Goal: Information Seeking & Learning: Learn about a topic

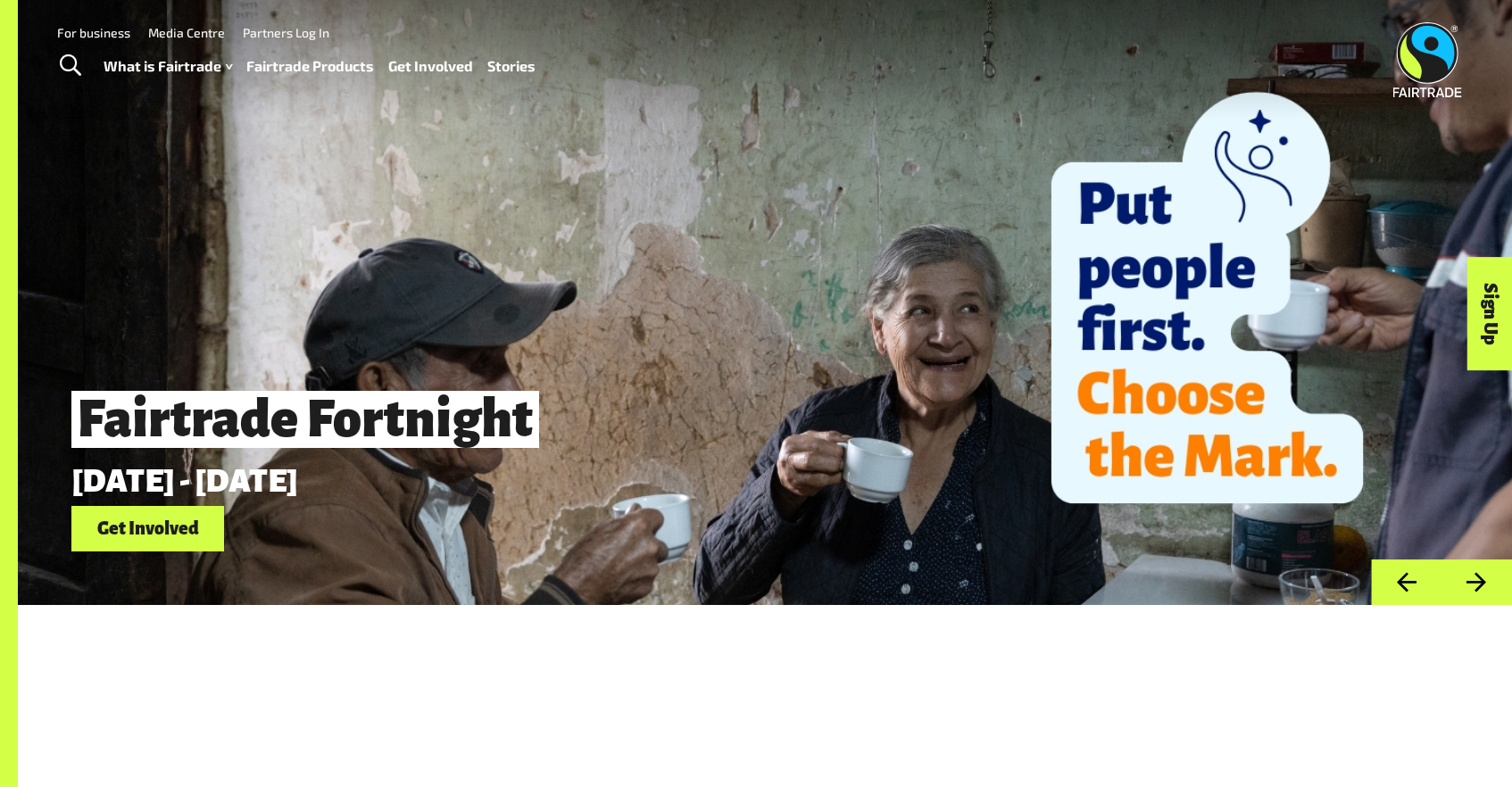
click at [87, 32] on link "For business" at bounding box center [93, 32] width 73 height 15
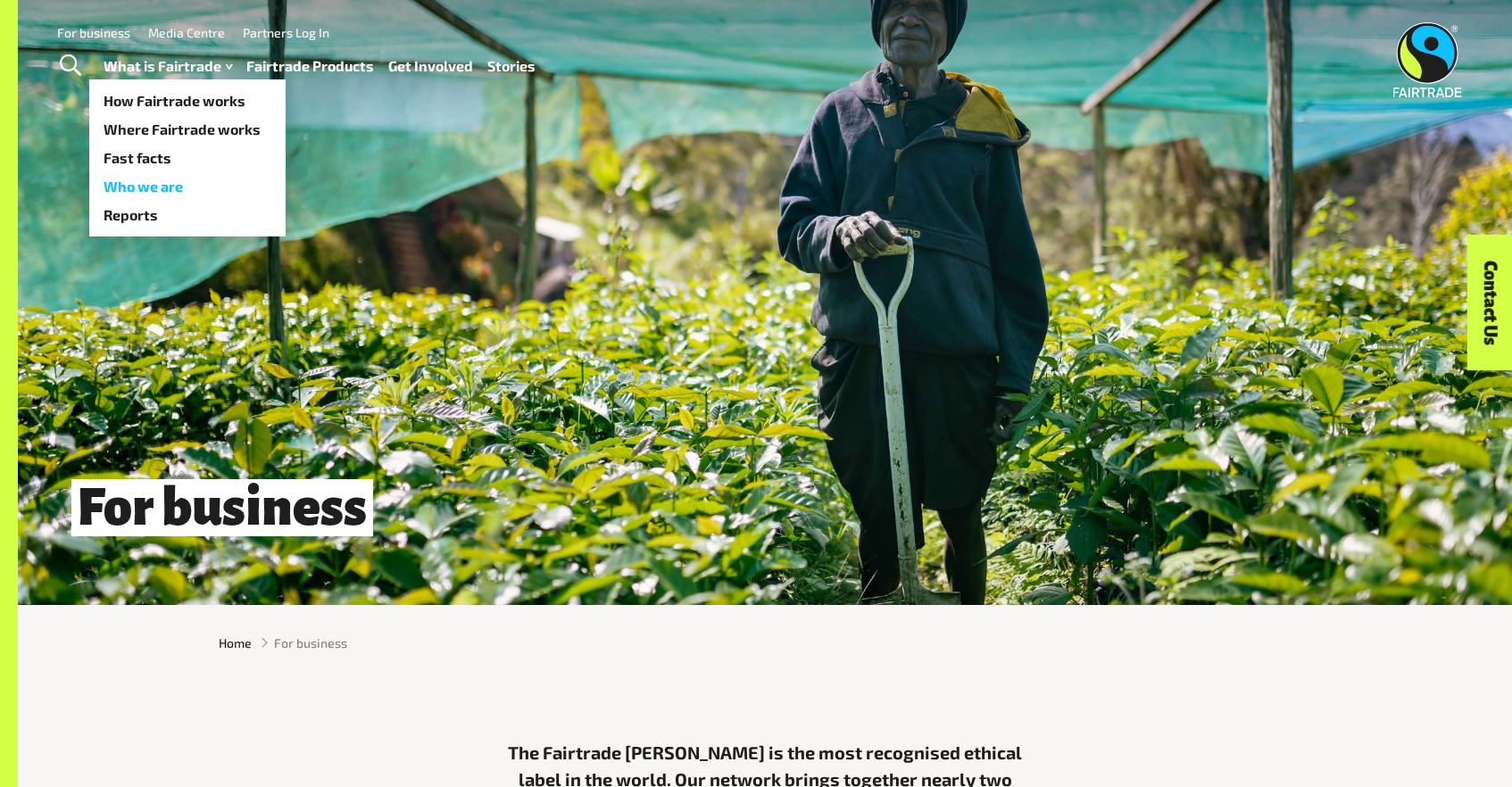
click at [117, 182] on link "Who we are" at bounding box center [187, 186] width 196 height 29
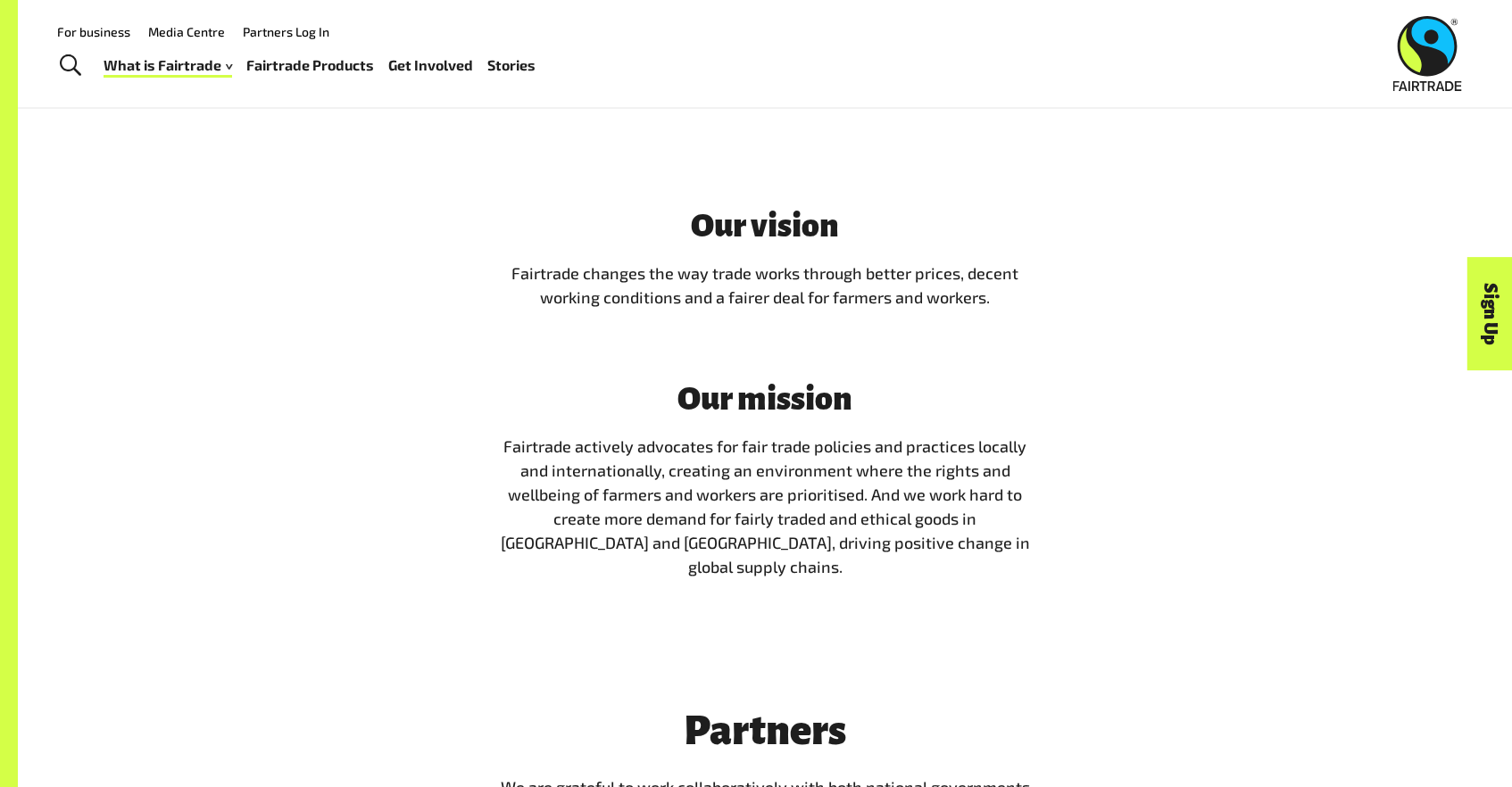
scroll to position [3259, 0]
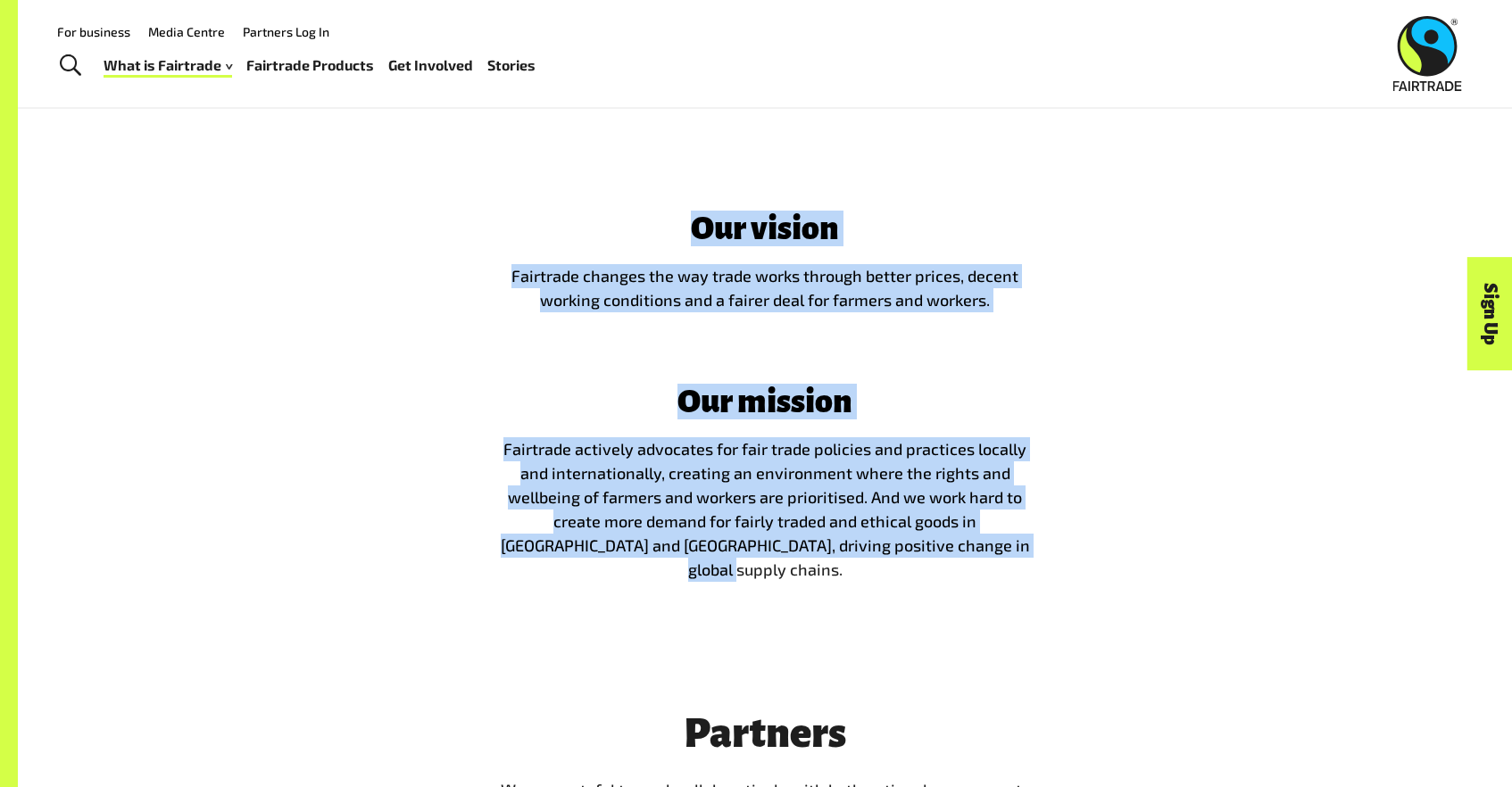
drag, startPoint x: 1014, startPoint y: 542, endPoint x: 659, endPoint y: 212, distance: 484.7
click at [659, 212] on span "Our vision Fairtrade changes the way trade works through better prices, decent …" at bounding box center [765, 396] width 535 height 371
copy span "Our vision Fairtrade changes the way trade works through better prices, decent …"
click at [647, 620] on div "Our vision Fairtrade changes the way trade works through better prices, decent …" at bounding box center [765, 404] width 1494 height 500
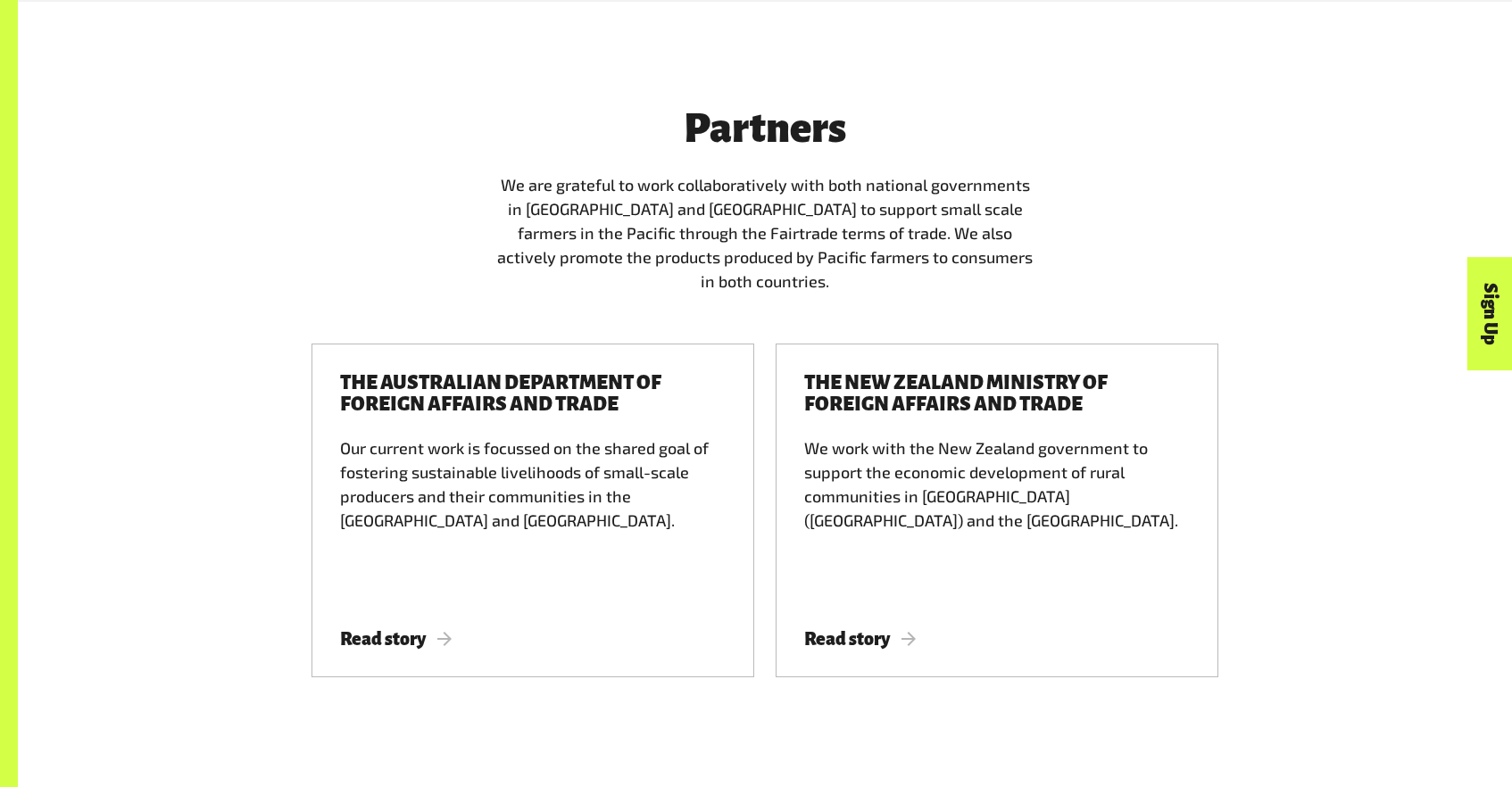
scroll to position [3868, 0]
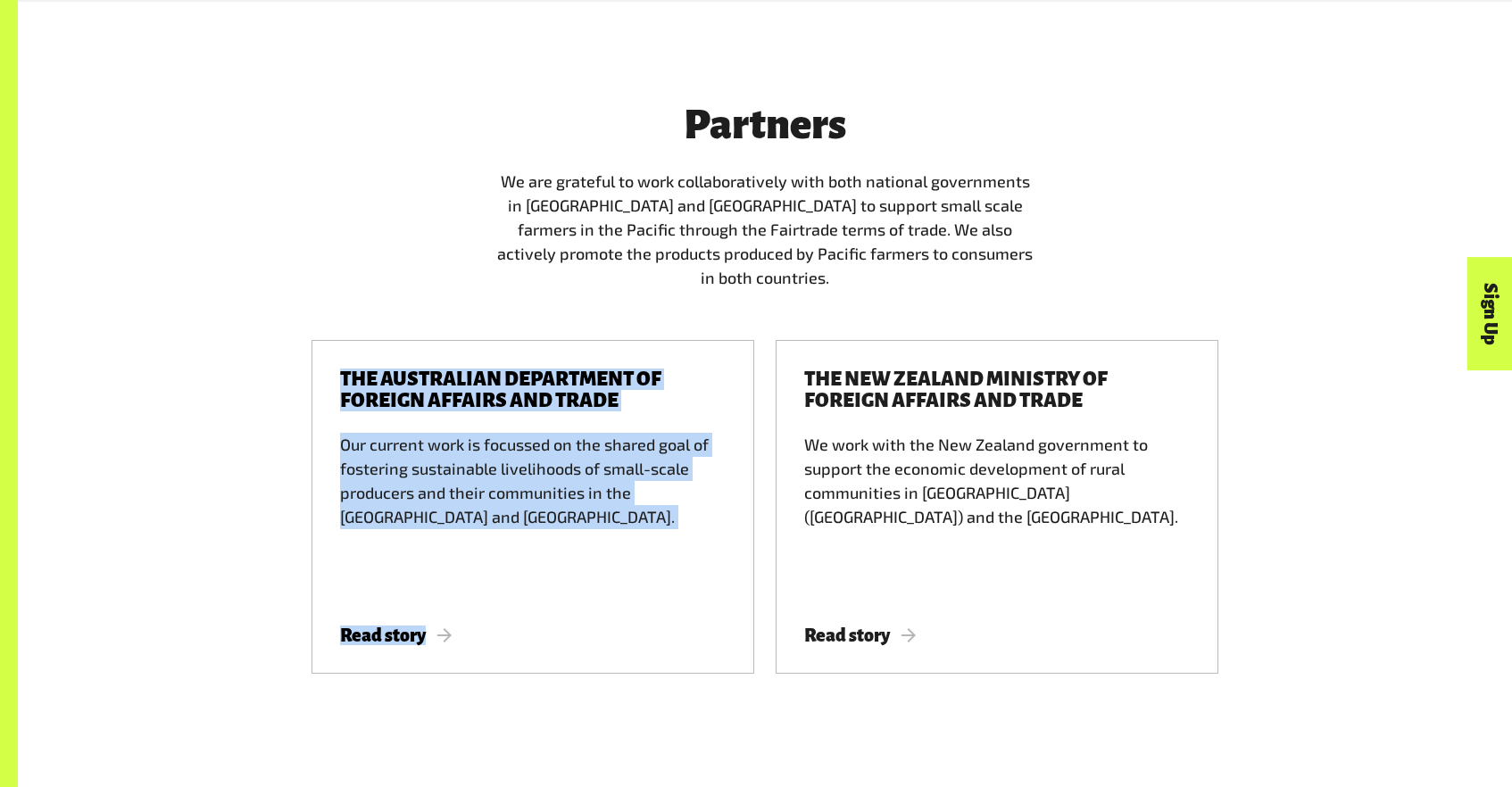
click at [237, 469] on div "The Australian Department of Foreign Affairs and trade Our current work is focu…" at bounding box center [765, 517] width 1114 height 355
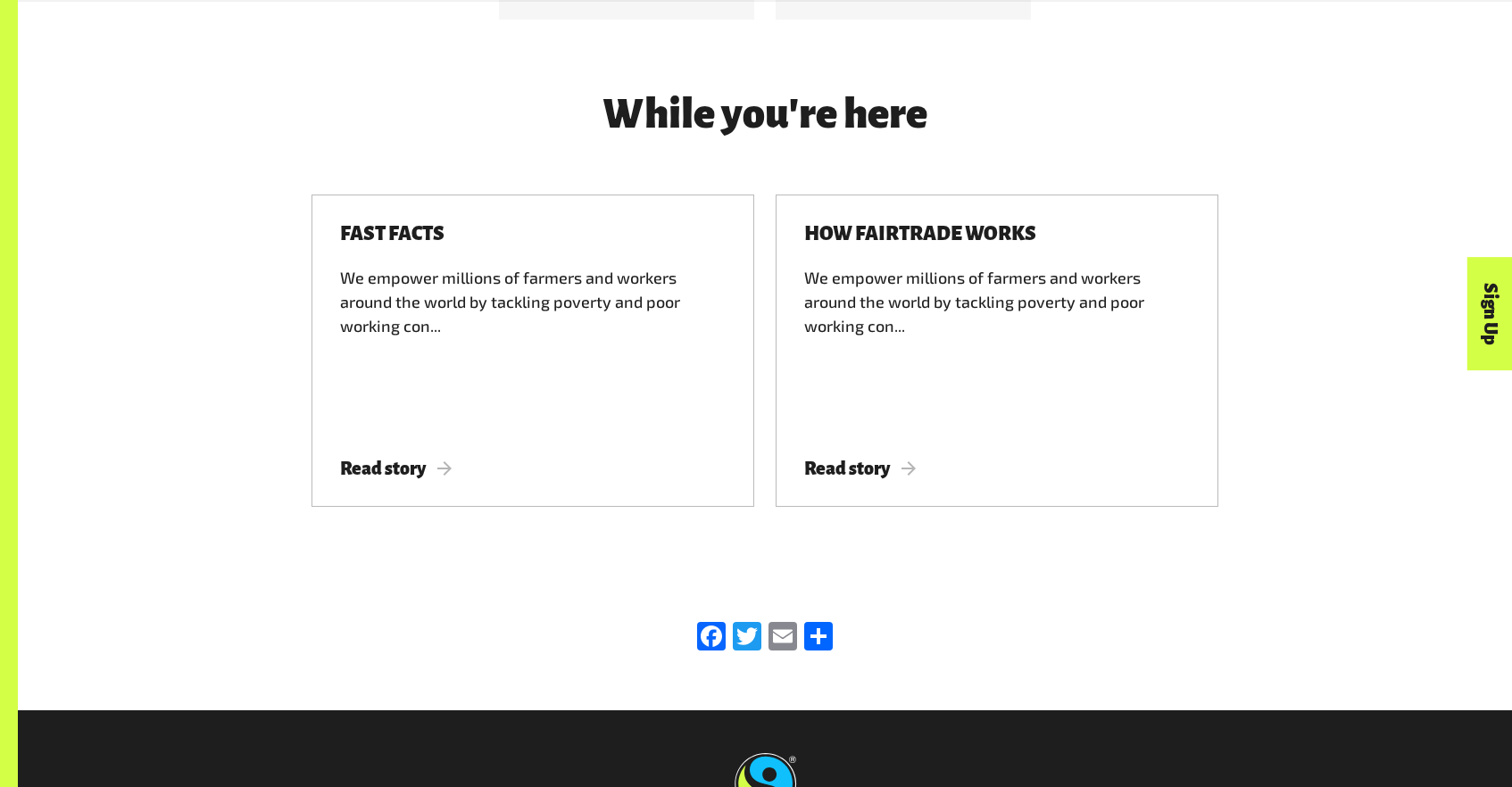
scroll to position [5562, 0]
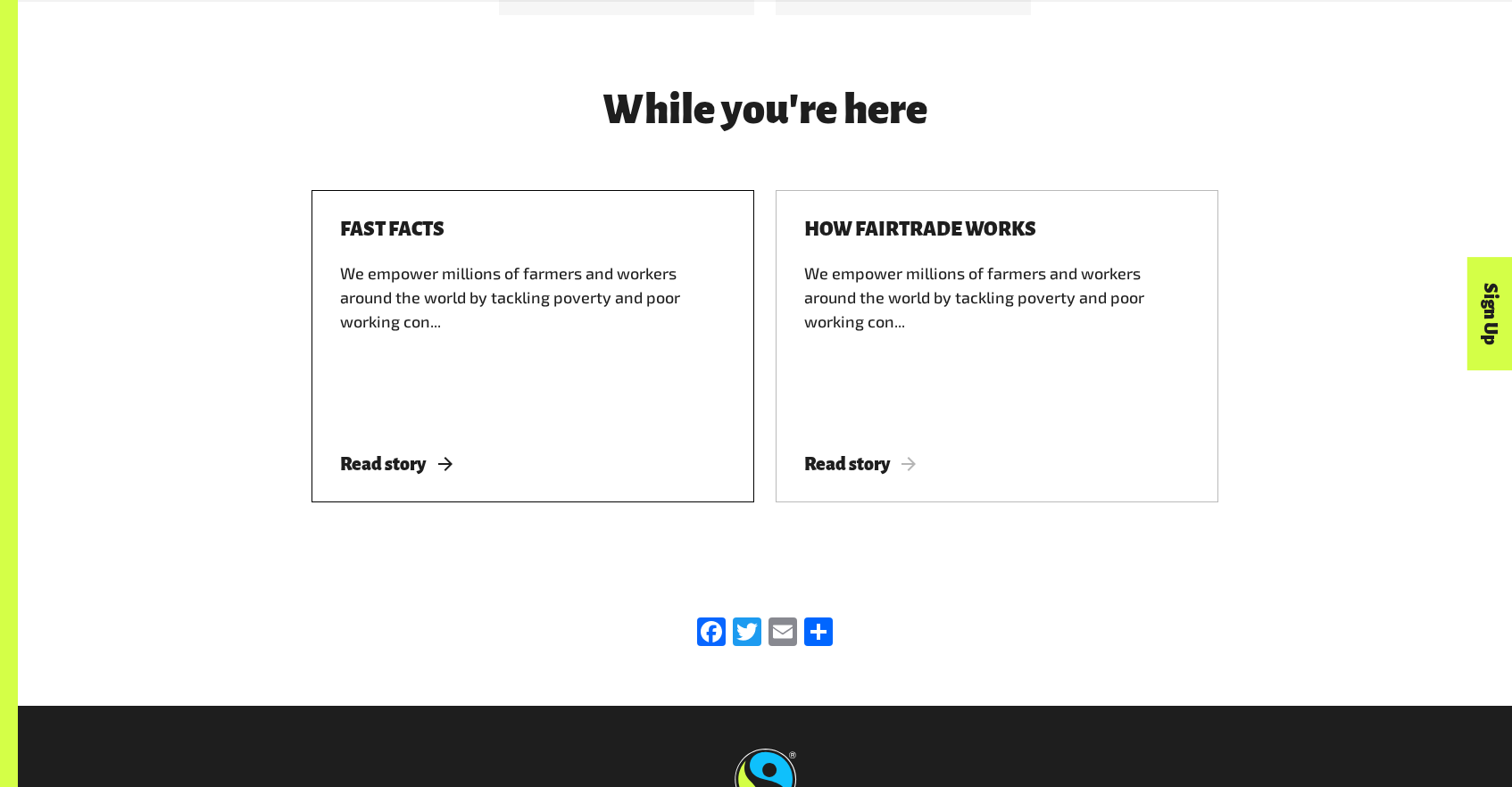
click at [369, 454] on span "Read story" at bounding box center [396, 464] width 112 height 20
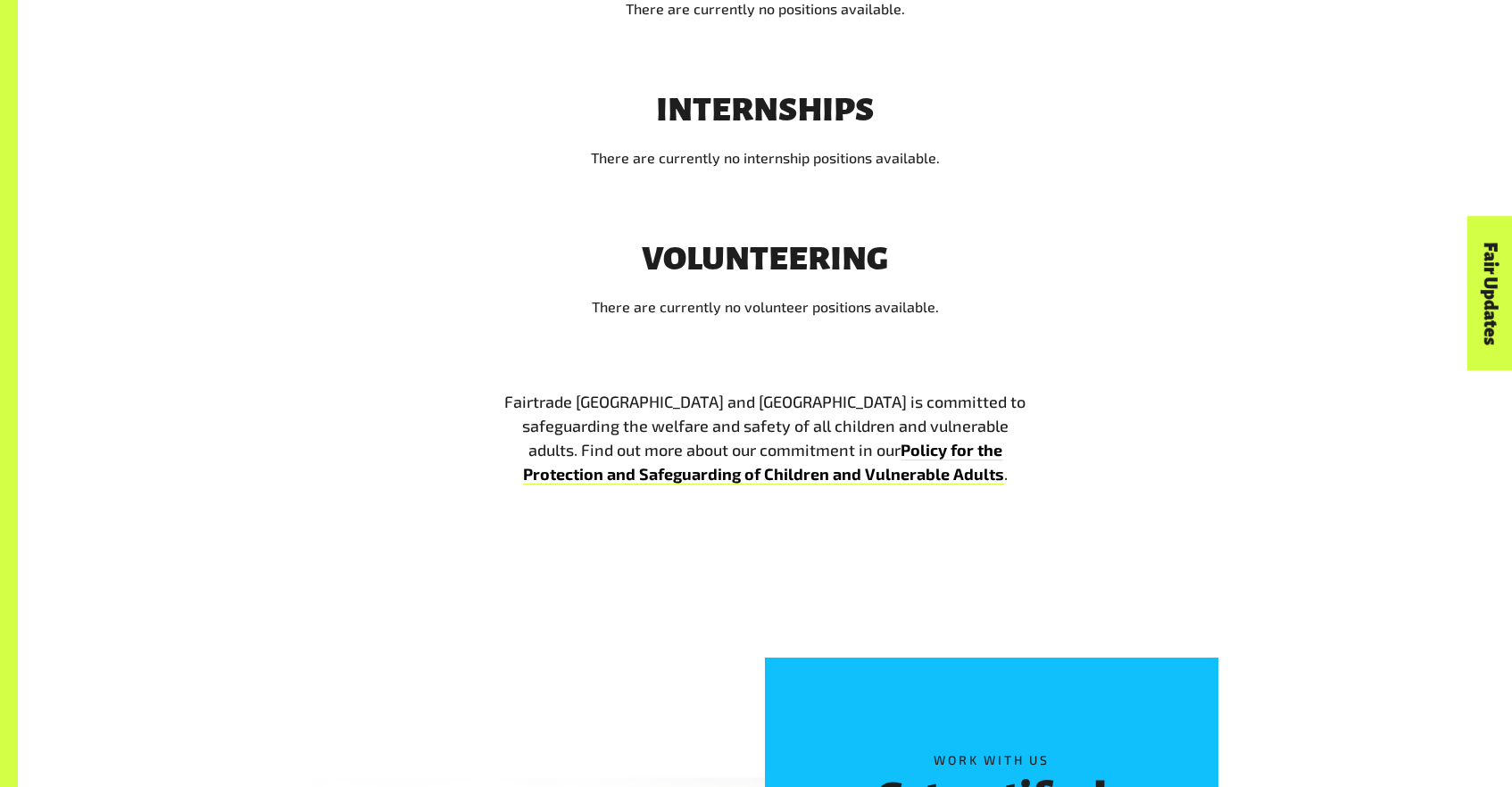
scroll to position [1167, 0]
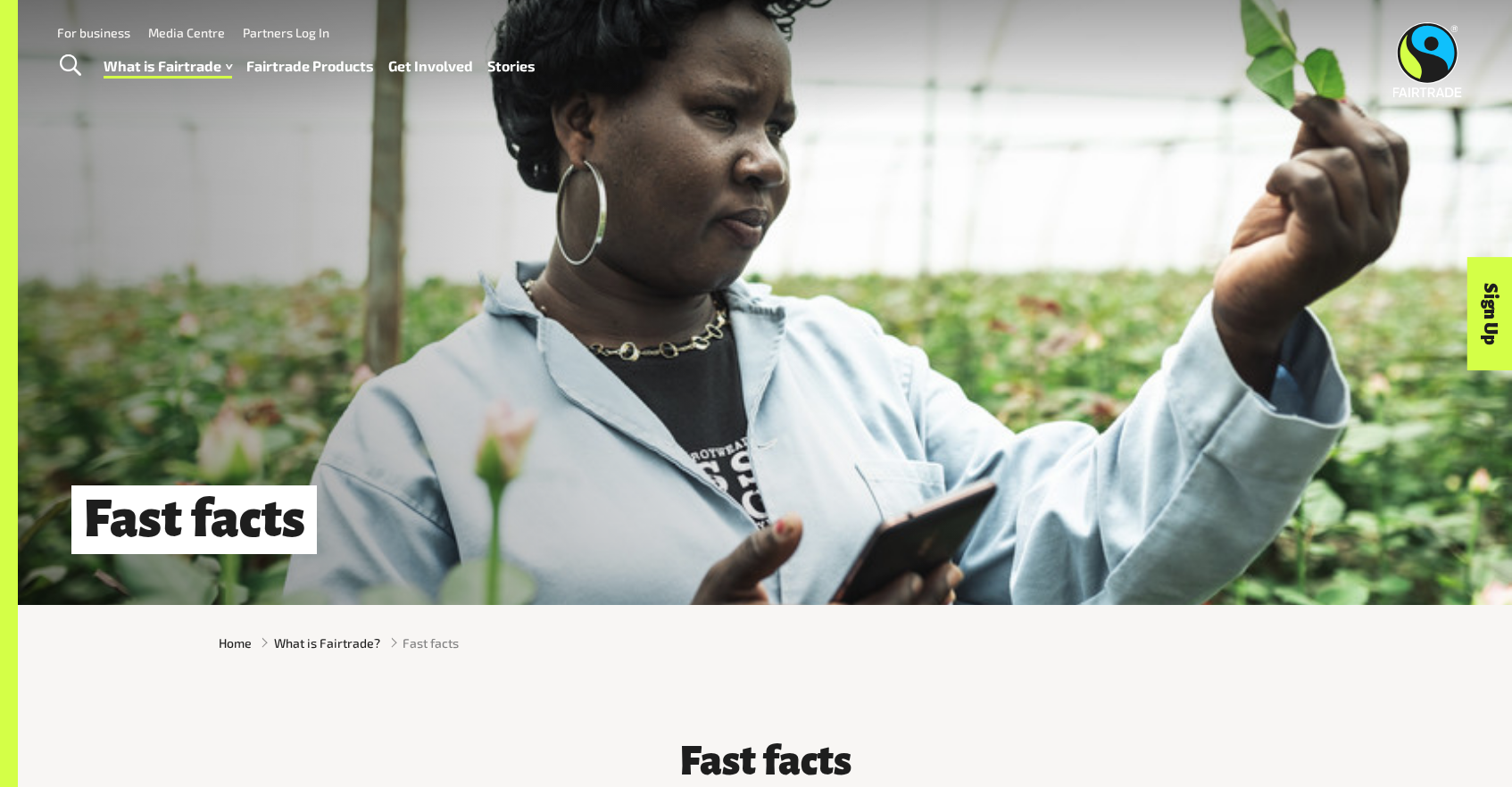
click at [344, 66] on link "Fairtrade Products" at bounding box center [310, 67] width 128 height 26
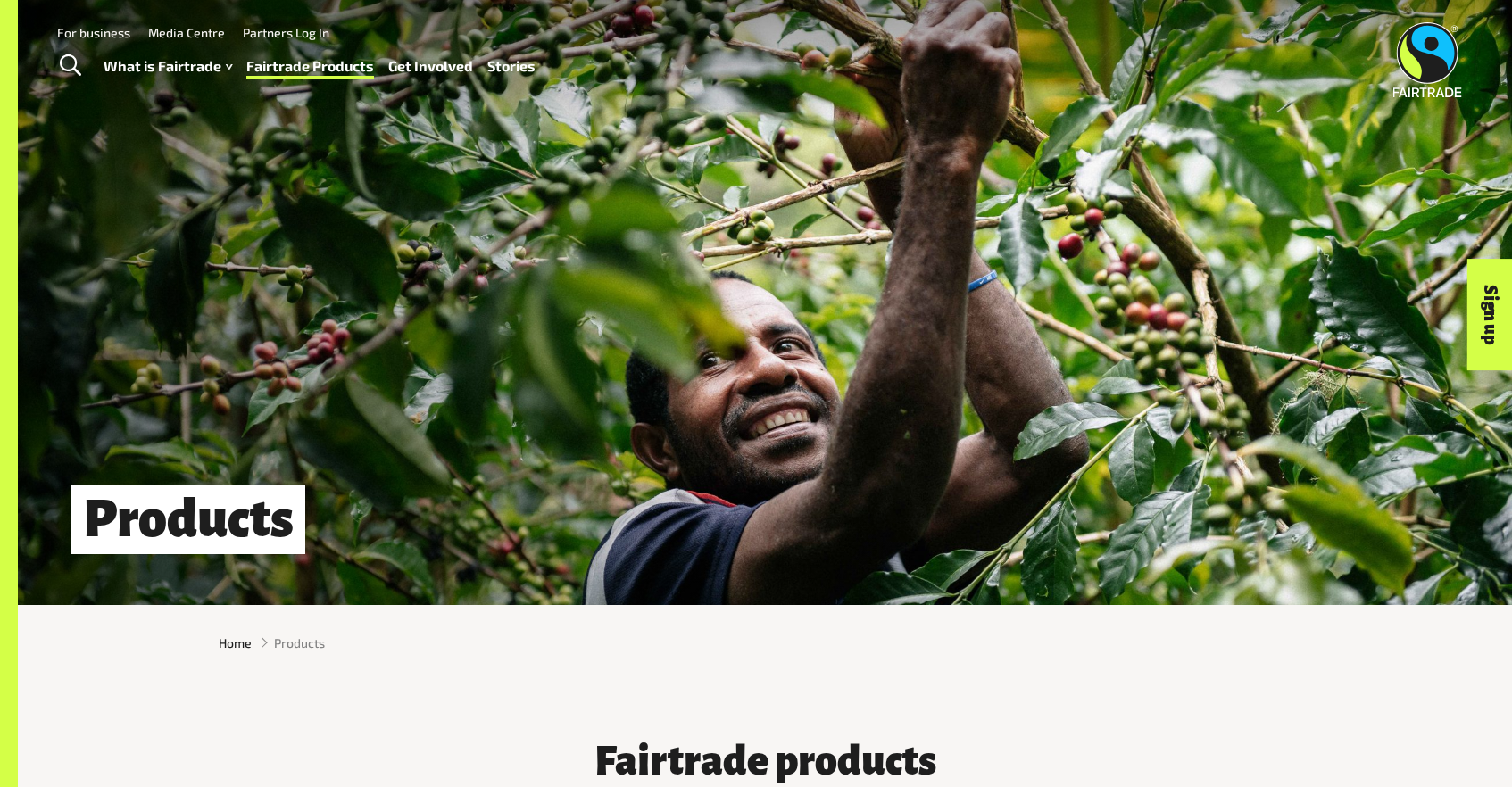
click at [498, 63] on link "Stories" at bounding box center [512, 67] width 49 height 26
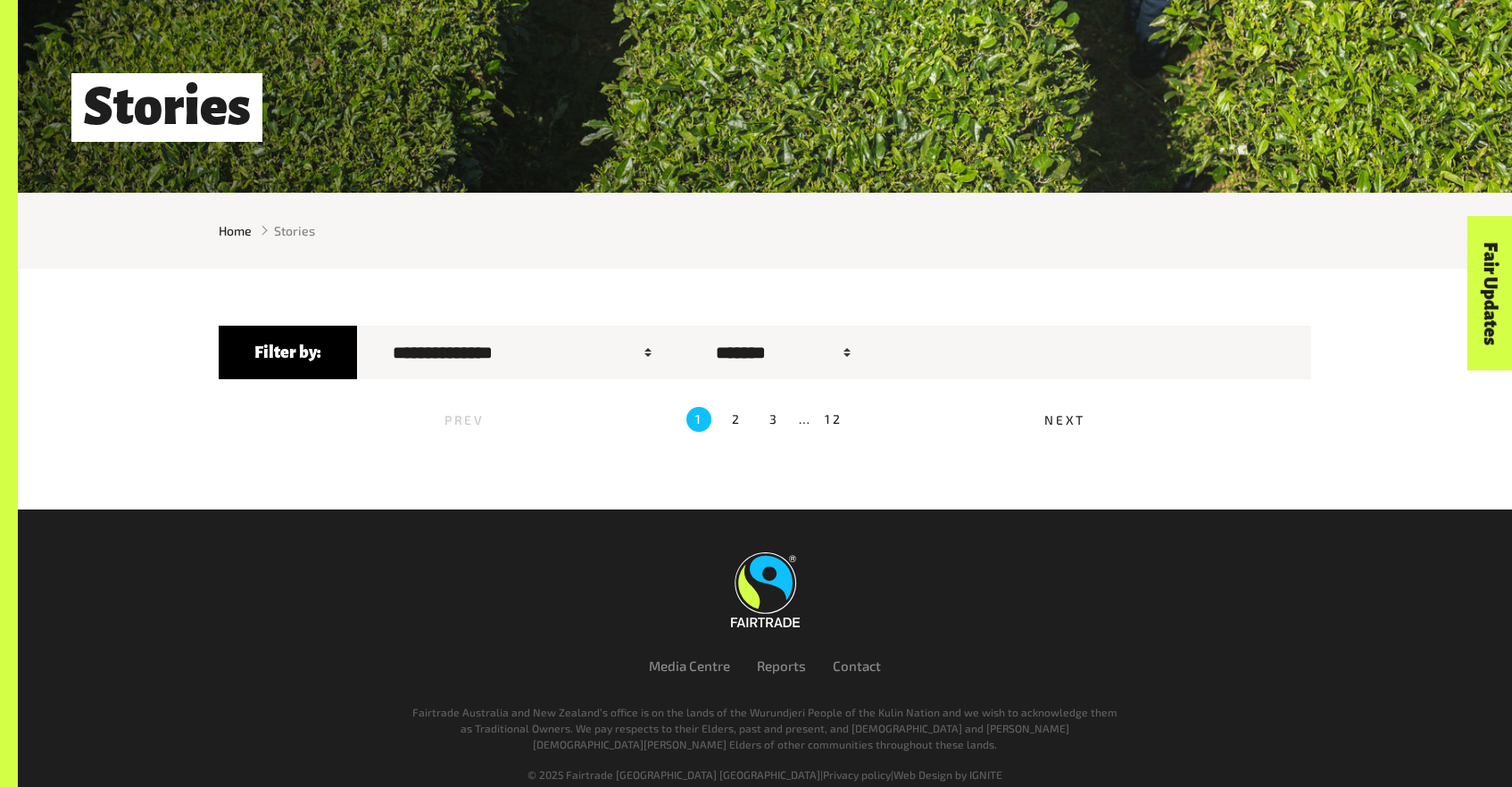
scroll to position [436, 0]
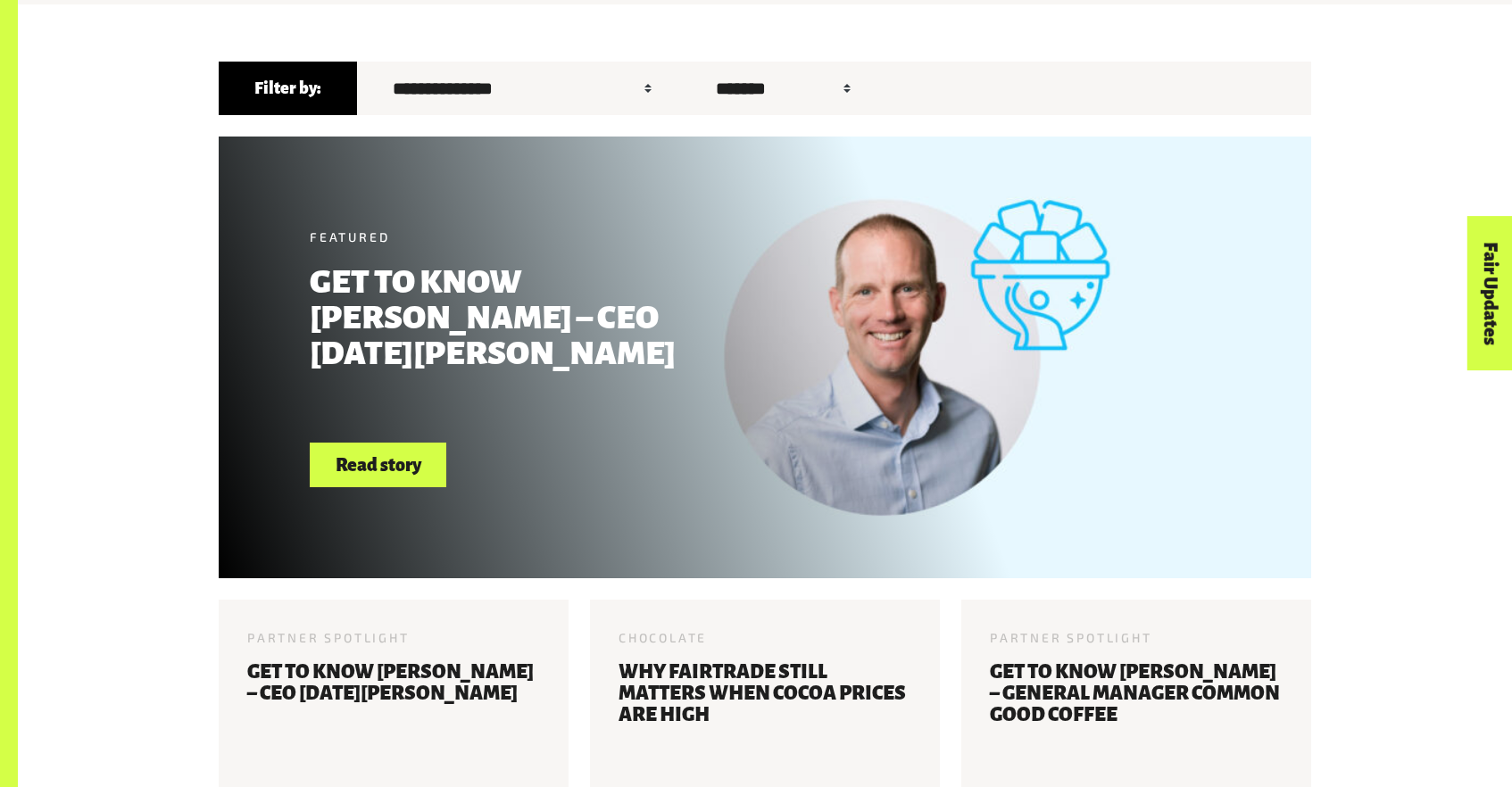
click at [733, 393] on div "Featured Get to know Jonny Harrison – CEO Karma Drinks Read story" at bounding box center [537, 358] width 455 height 261
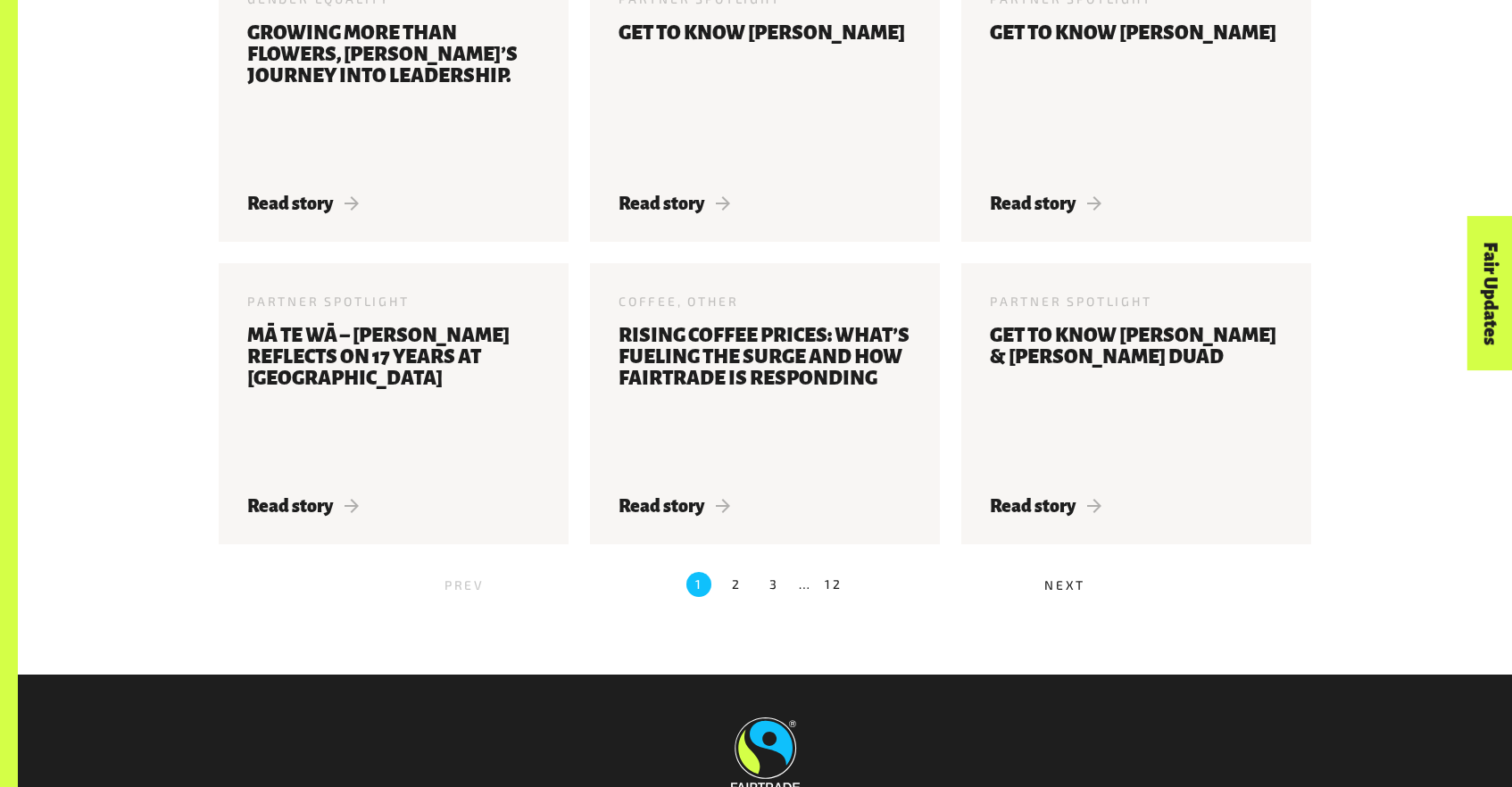
scroll to position [1918, 0]
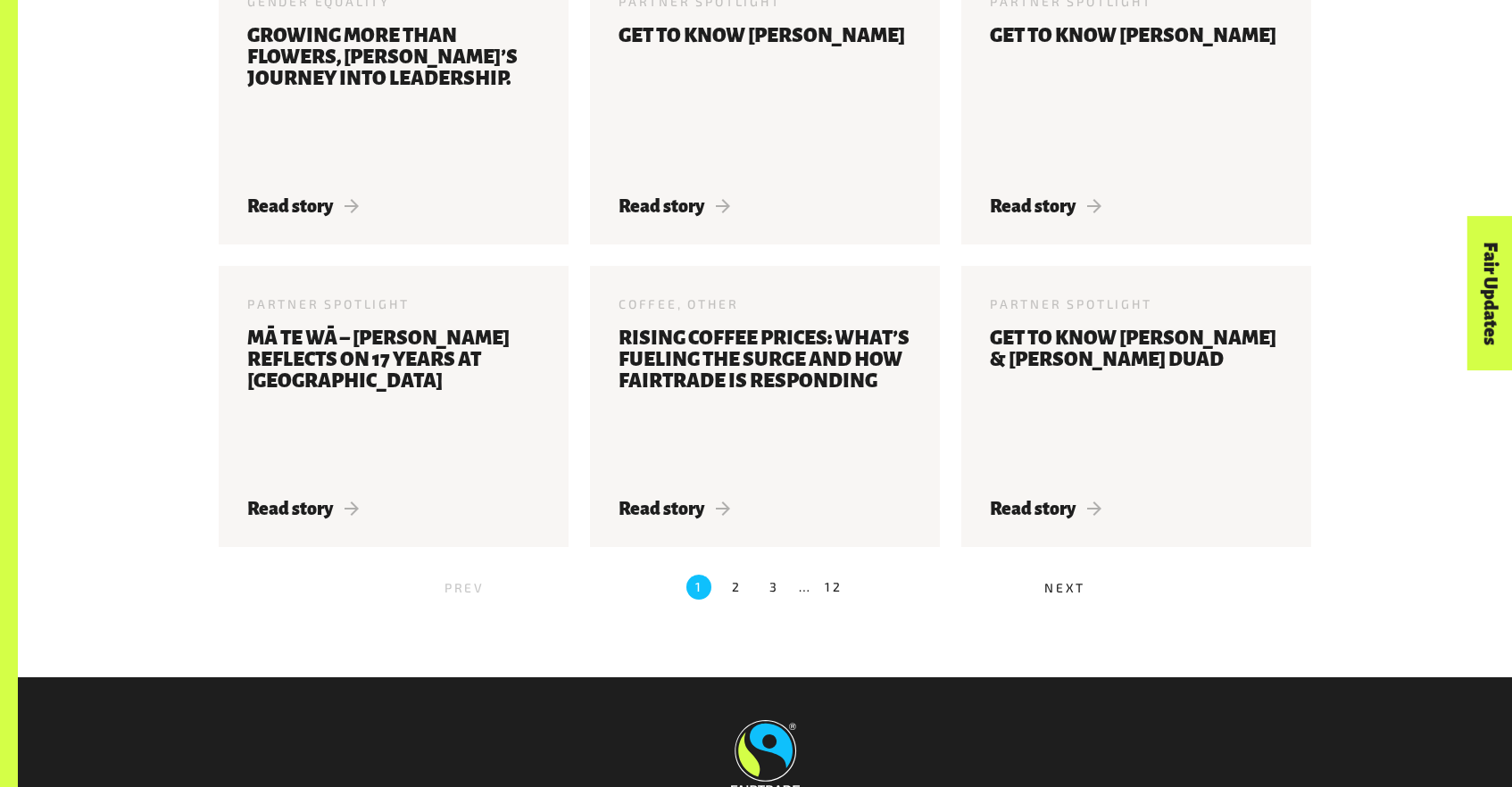
click at [733, 587] on label "2" at bounding box center [737, 587] width 25 height 25
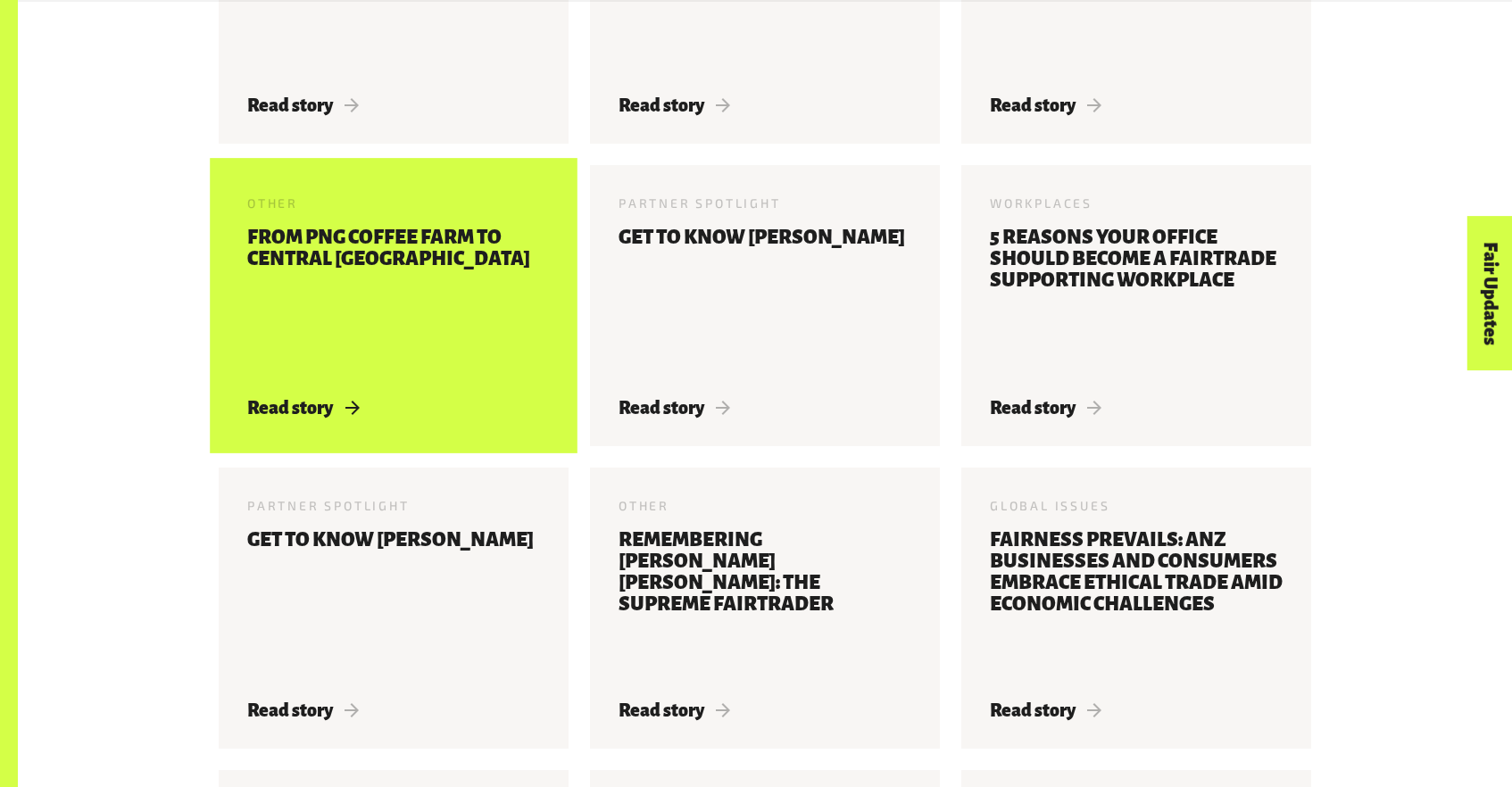
scroll to position [954, 0]
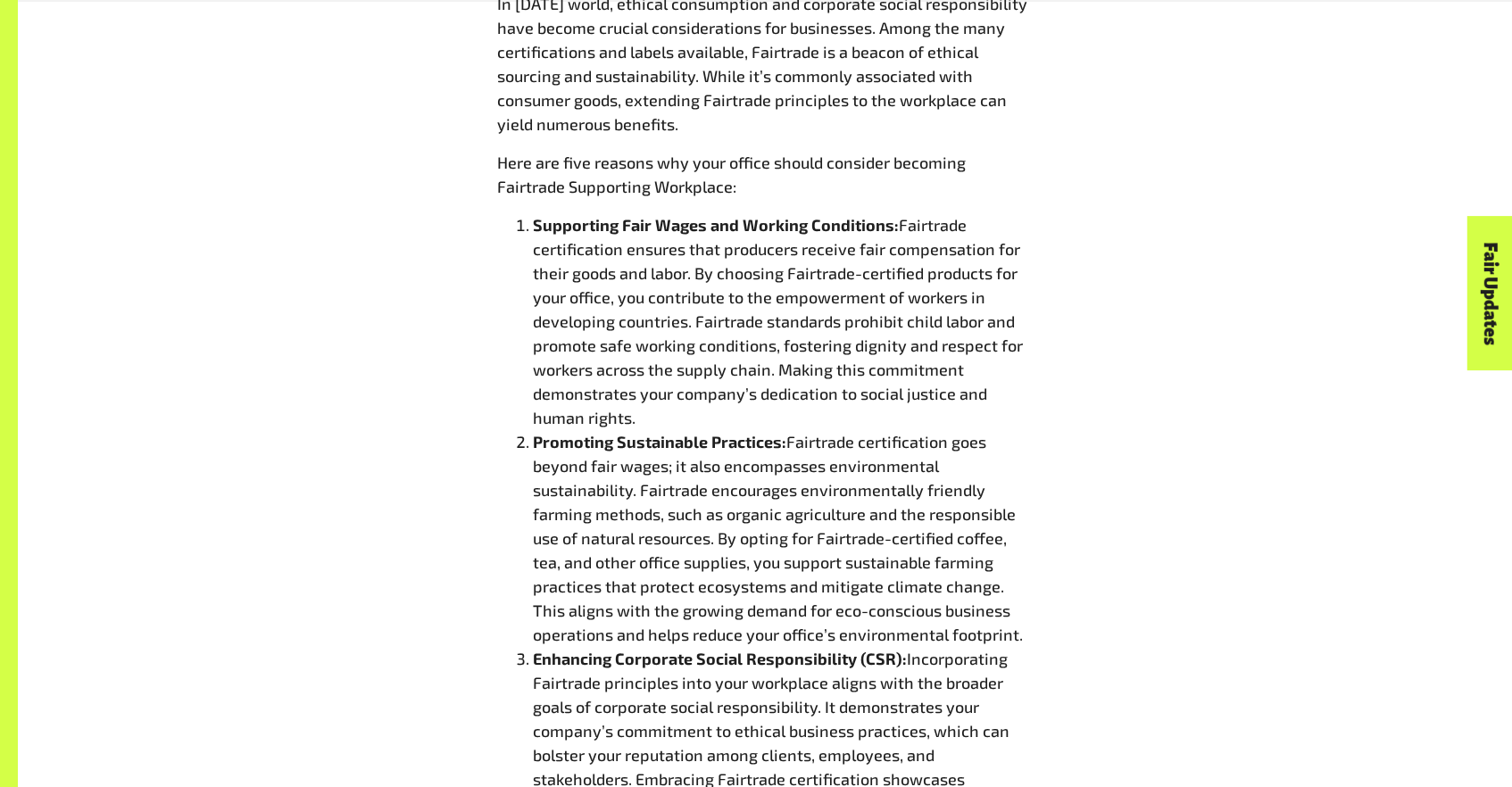
scroll to position [1020, 0]
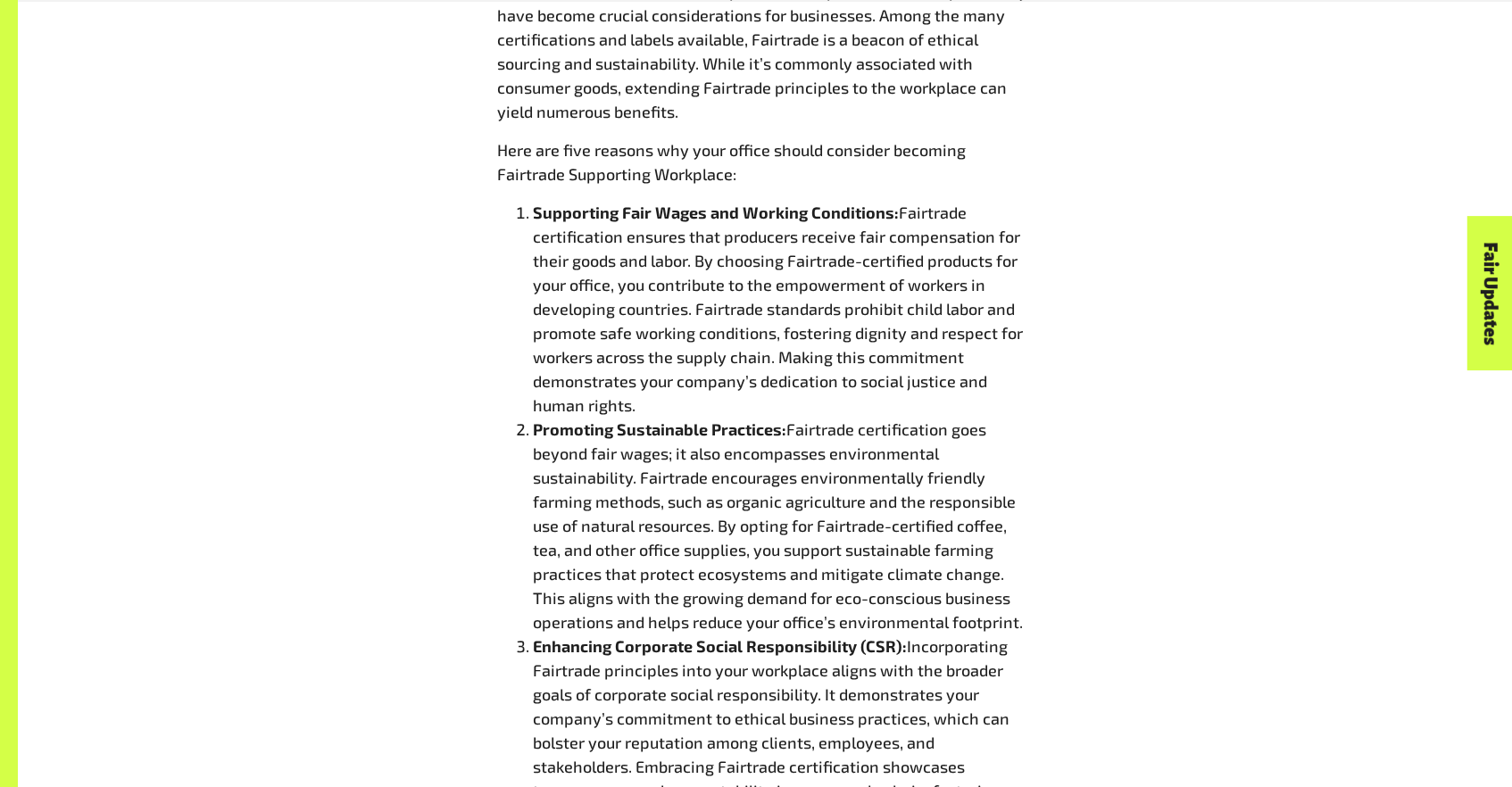
click at [440, 467] on div "5 reasons your office should become a Fairtrade Supporting Workplace 23 May 202…" at bounding box center [765, 686] width 1114 height 1992
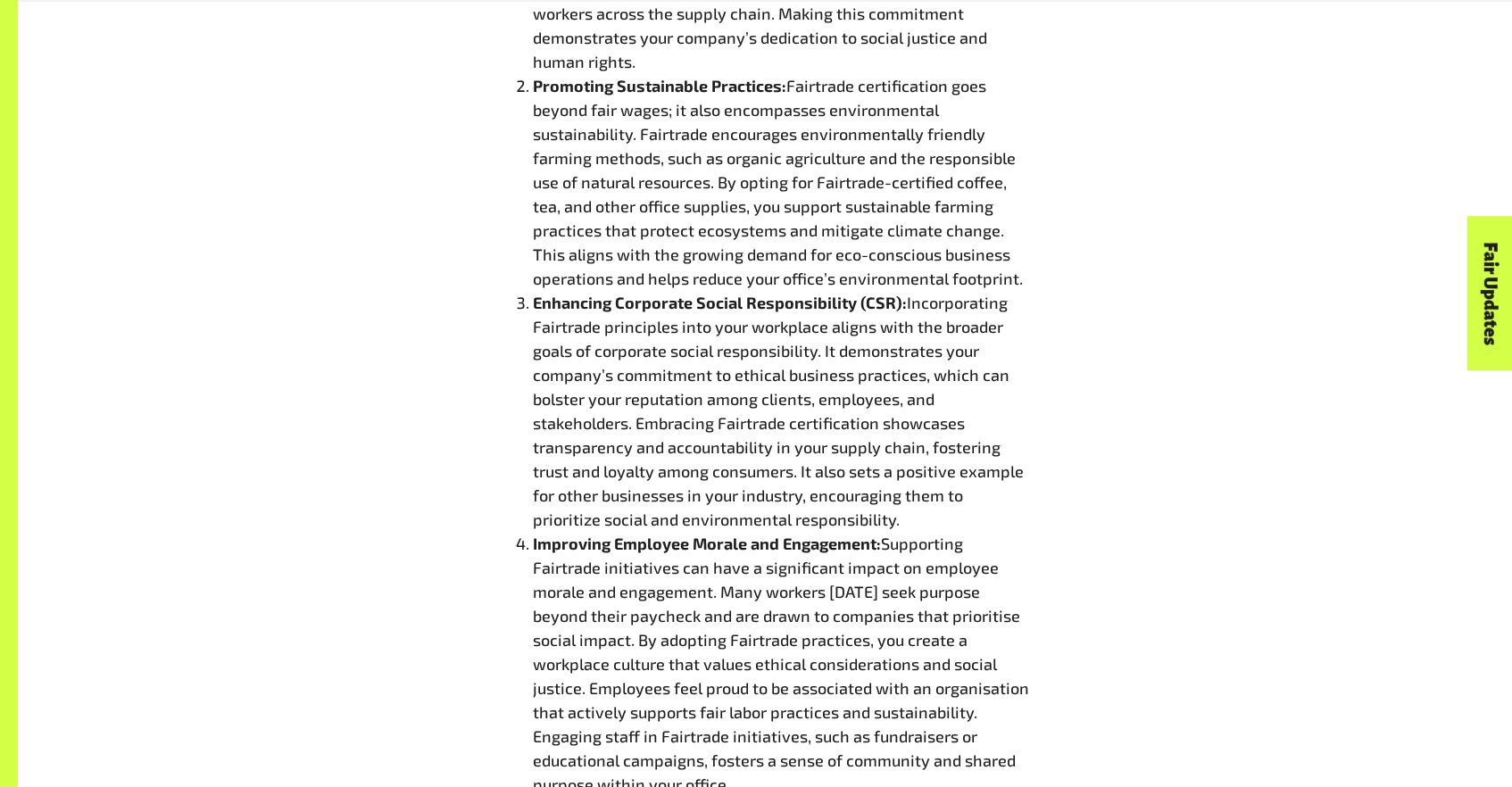
scroll to position [1369, 0]
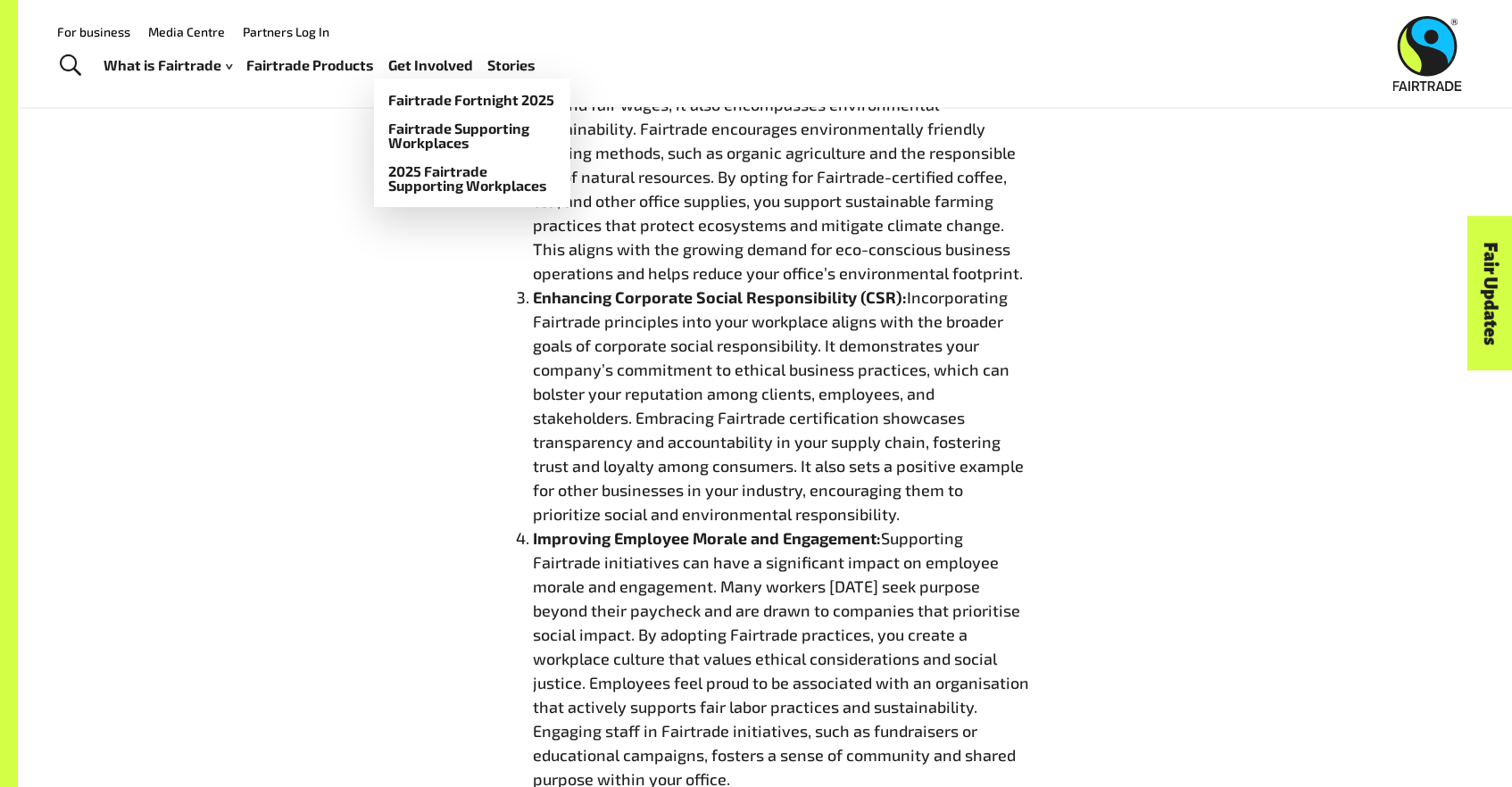
click at [430, 69] on link "Get Involved" at bounding box center [431, 66] width 85 height 26
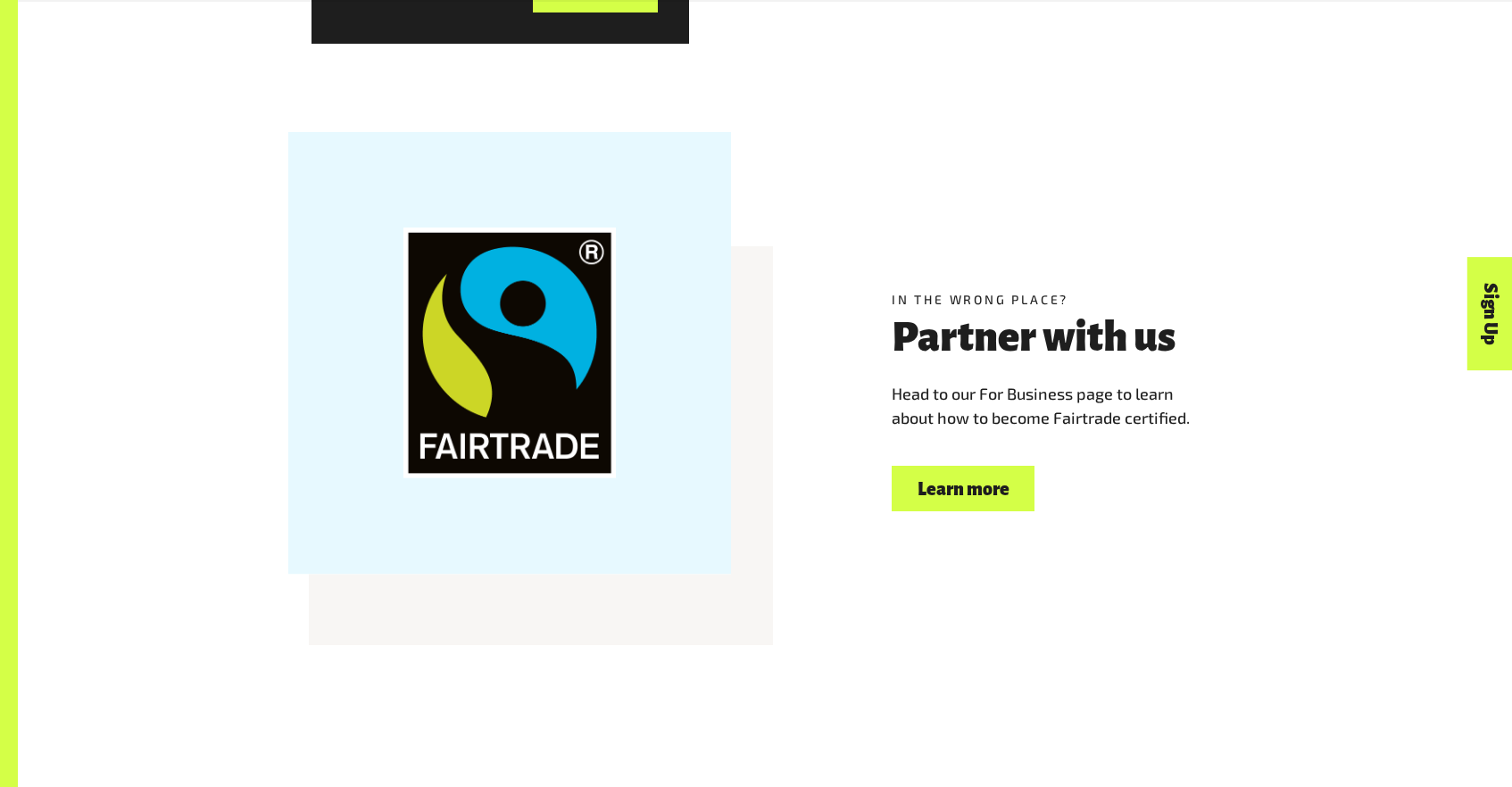
scroll to position [2756, 0]
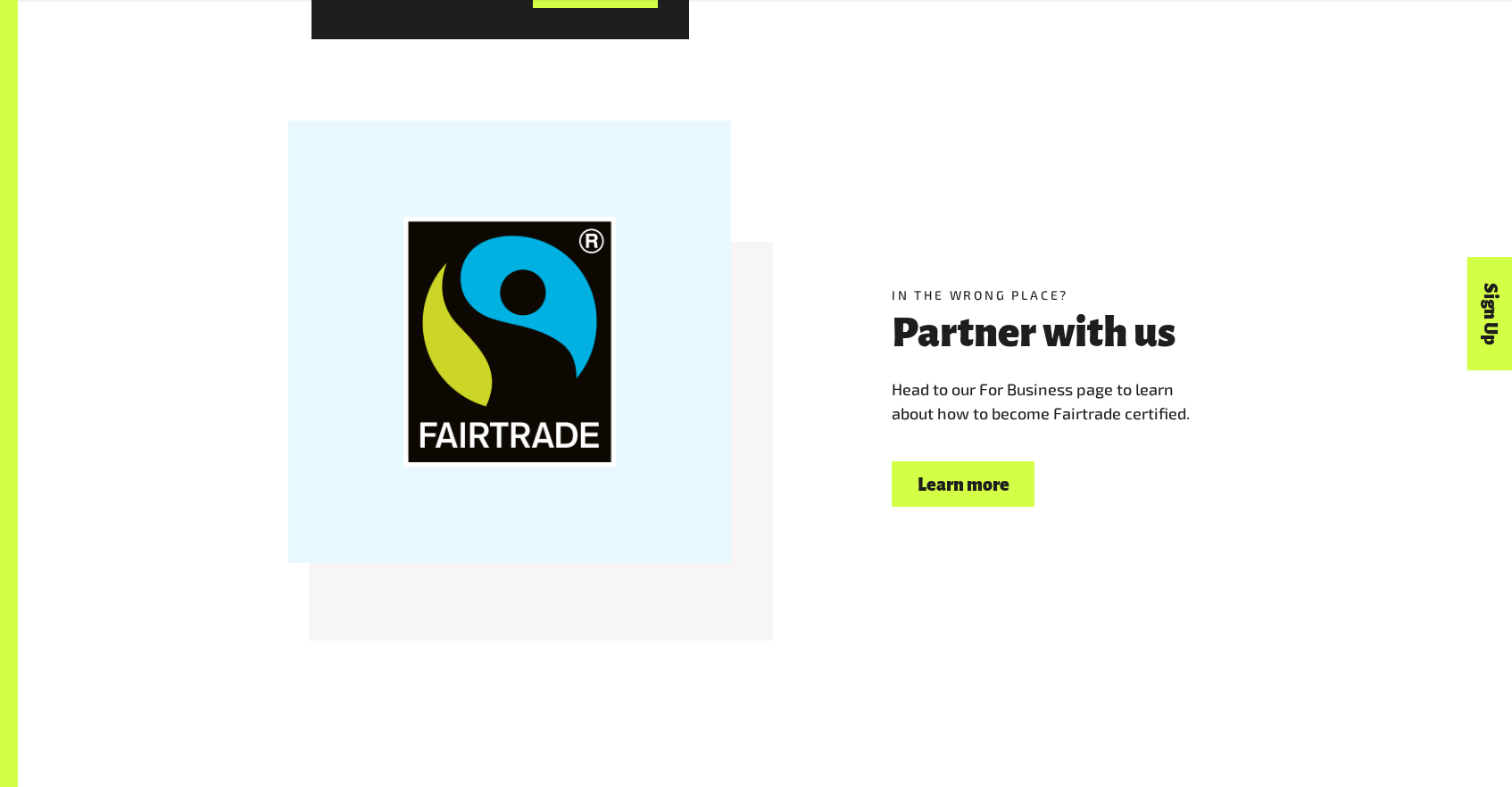
click at [930, 478] on link "Learn more" at bounding box center [962, 484] width 143 height 46
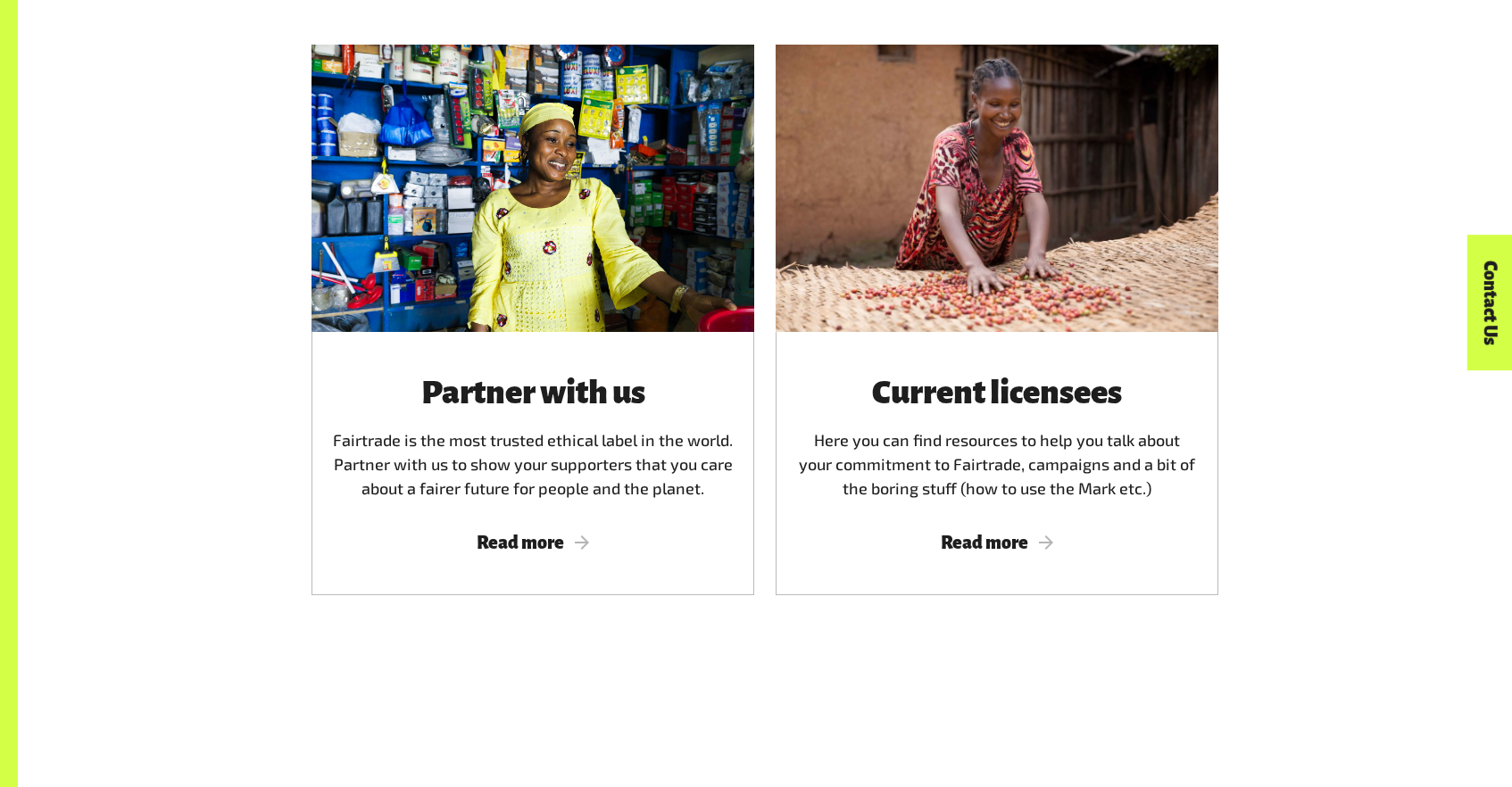
scroll to position [1000, 0]
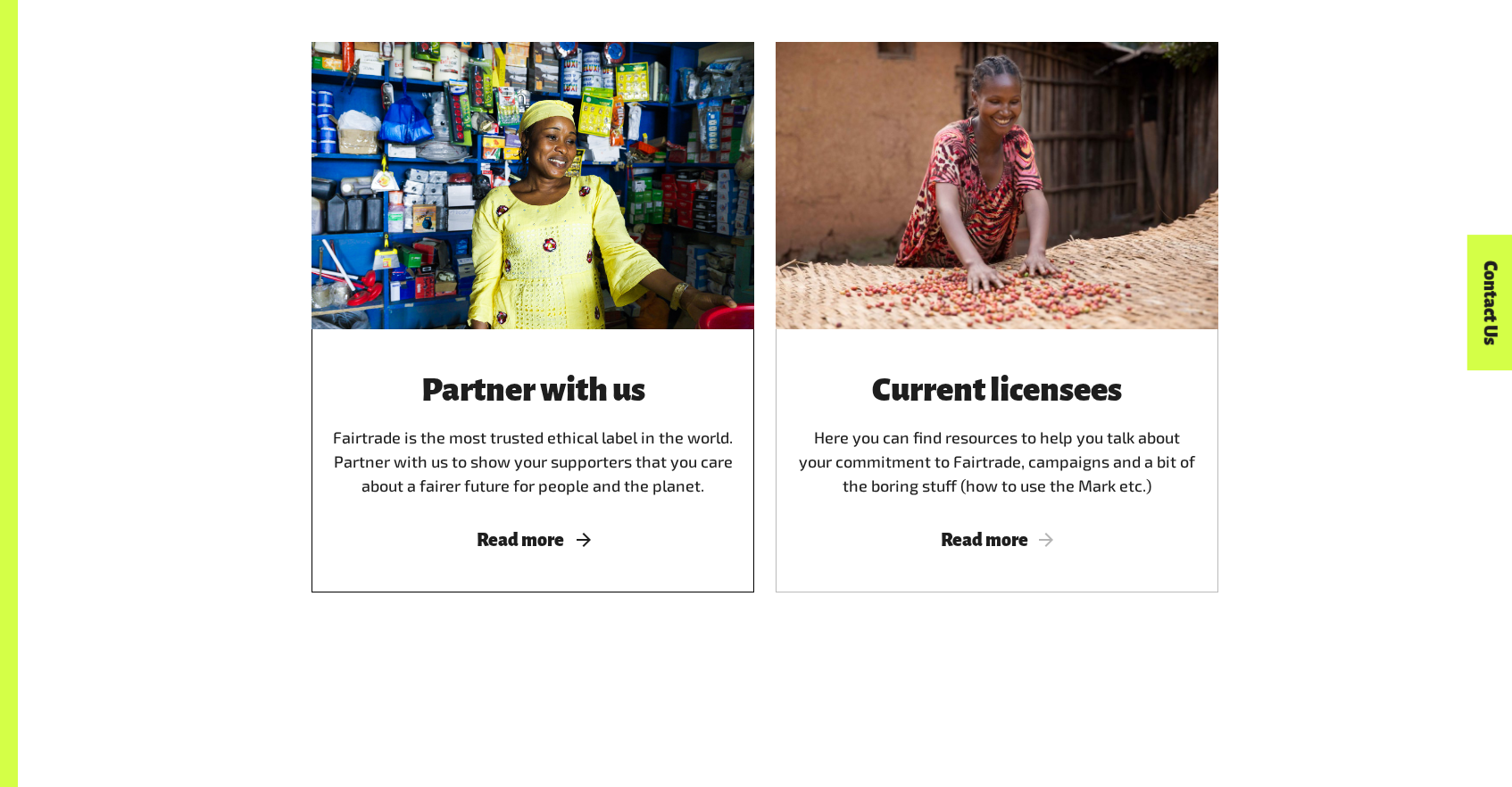
click at [529, 525] on div "Partner with us Fairtrade is the most trusted ethical label in the world. Partn…" at bounding box center [532, 461] width 443 height 264
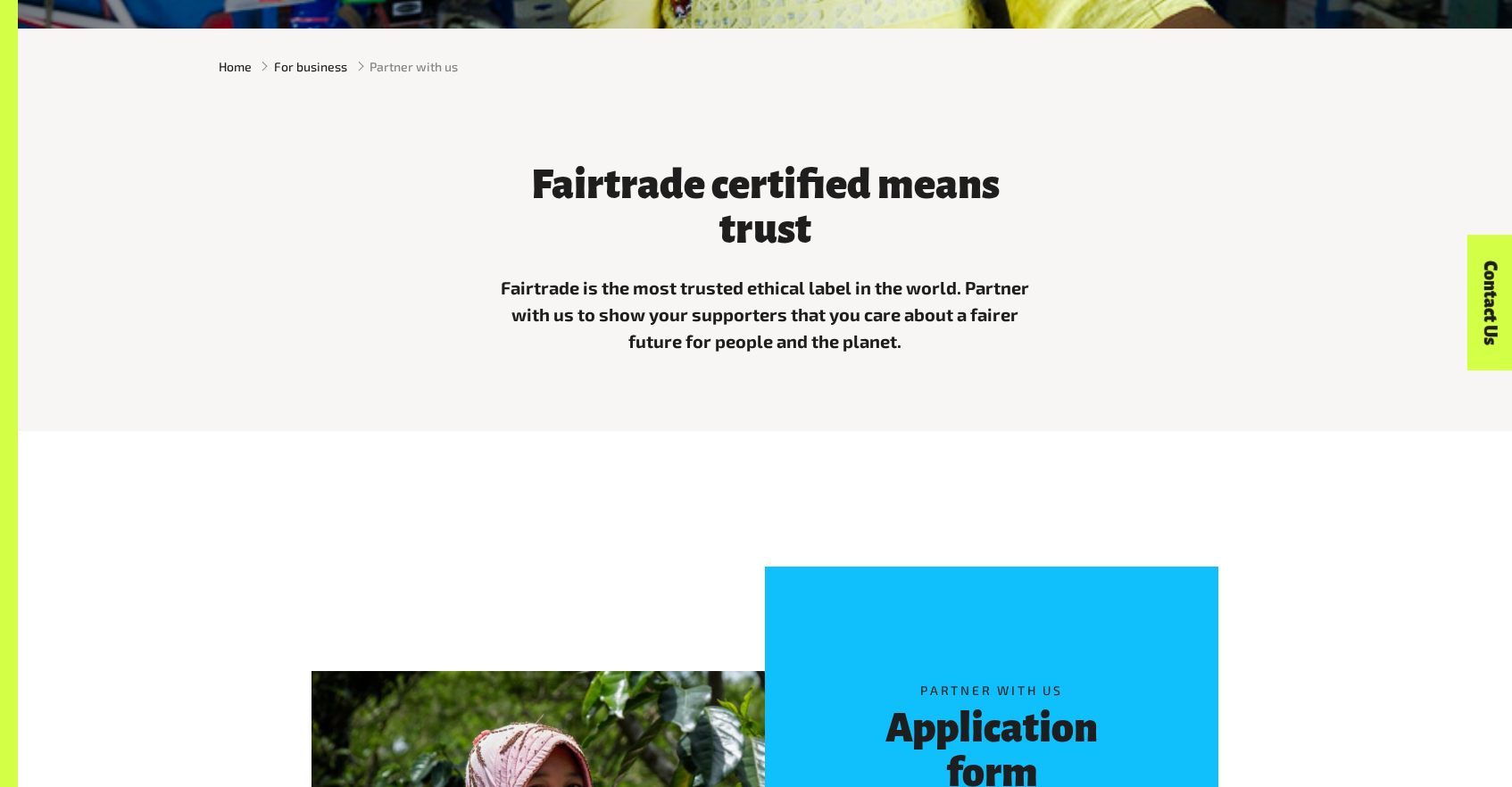
scroll to position [577, 0]
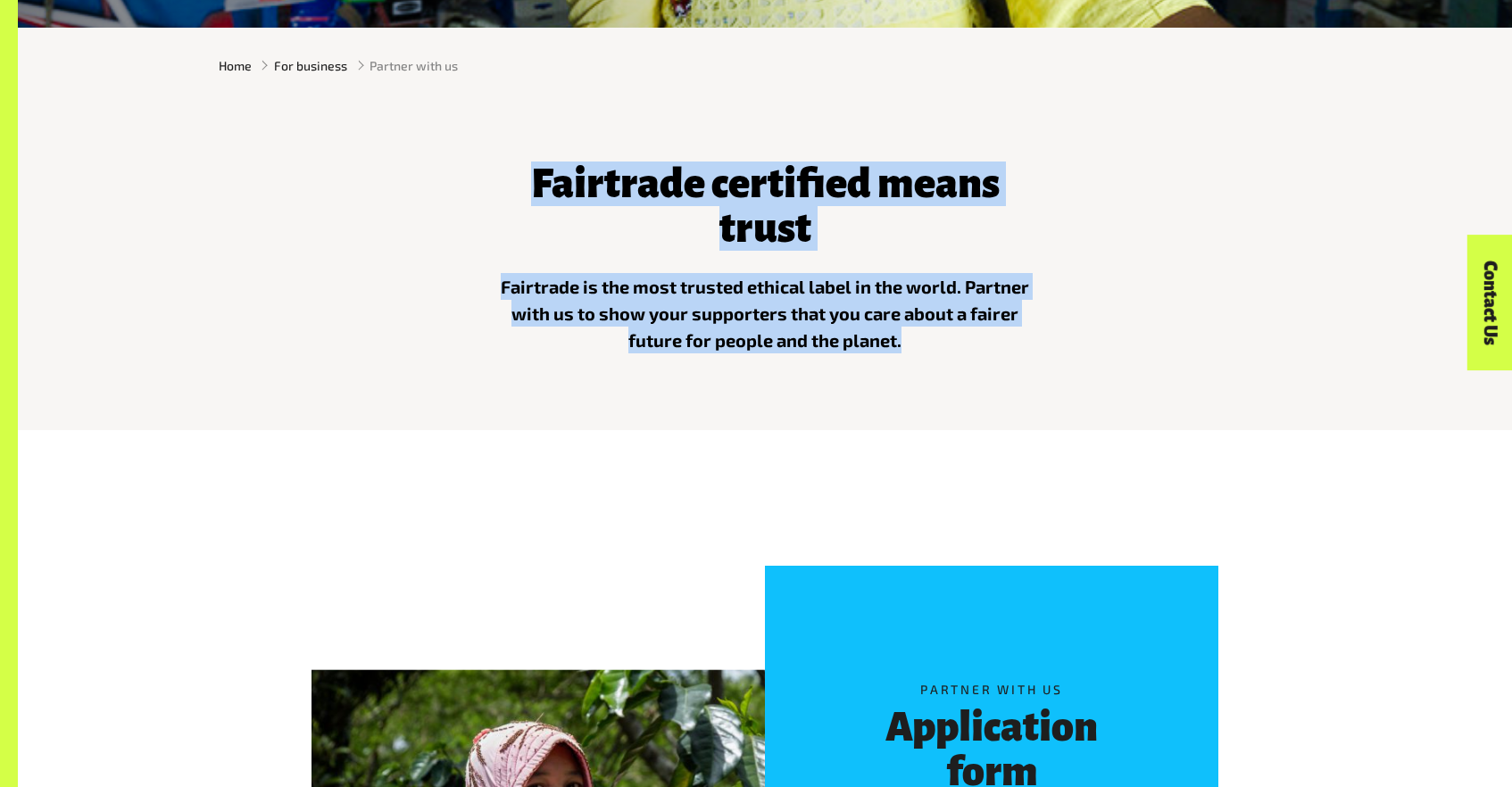
drag, startPoint x: 946, startPoint y: 343, endPoint x: 526, endPoint y: 192, distance: 446.3
click at [526, 192] on div "Fairtrade certified means trust Fairtrade is the most trusted ethical label in …" at bounding box center [765, 254] width 557 height 228
copy div "Fairtrade certified means trust Fairtrade is the most trusted ethical label in …"
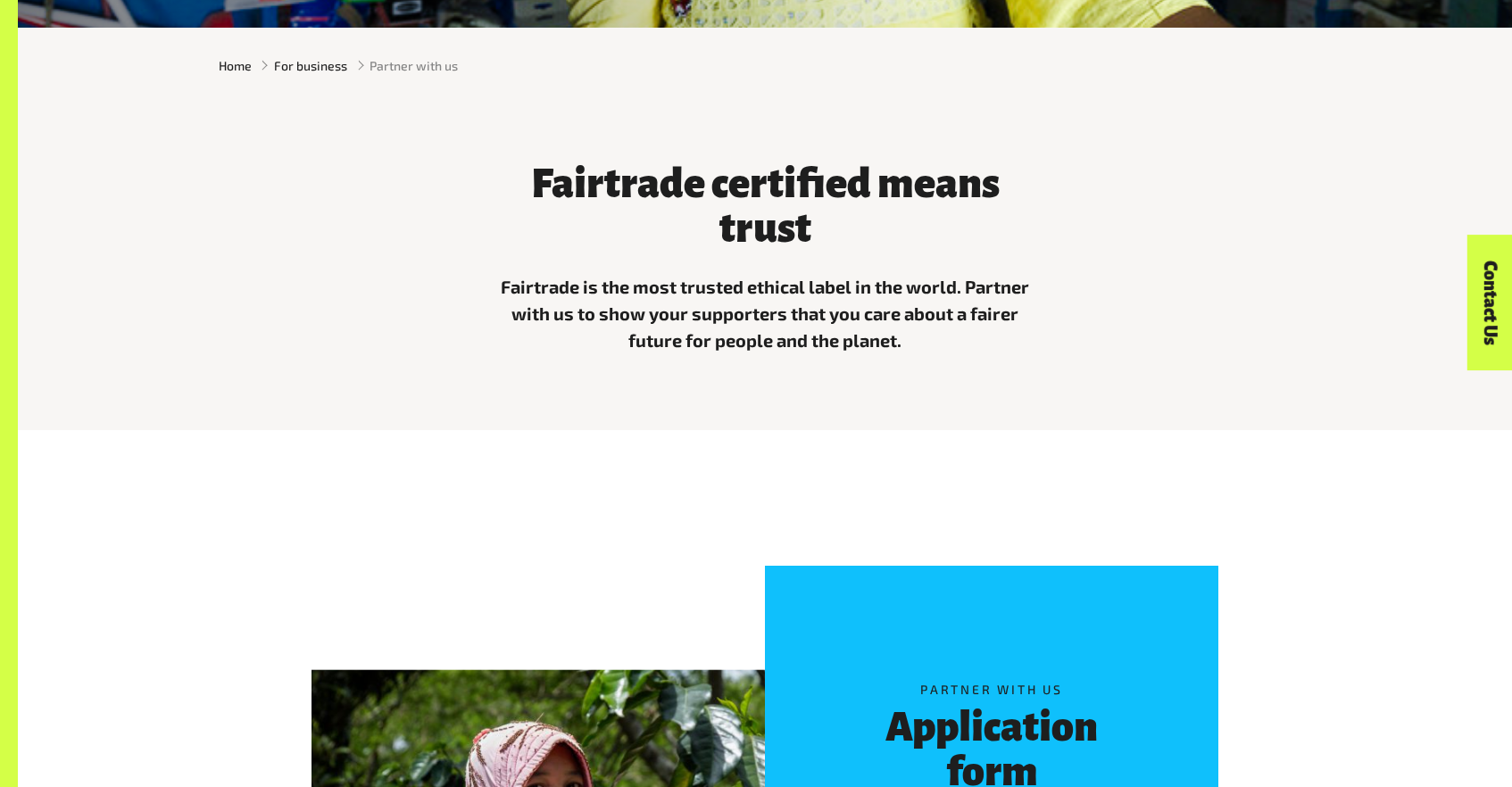
click at [438, 519] on div "Partner with us Application form Get started" at bounding box center [765, 792] width 1494 height 653
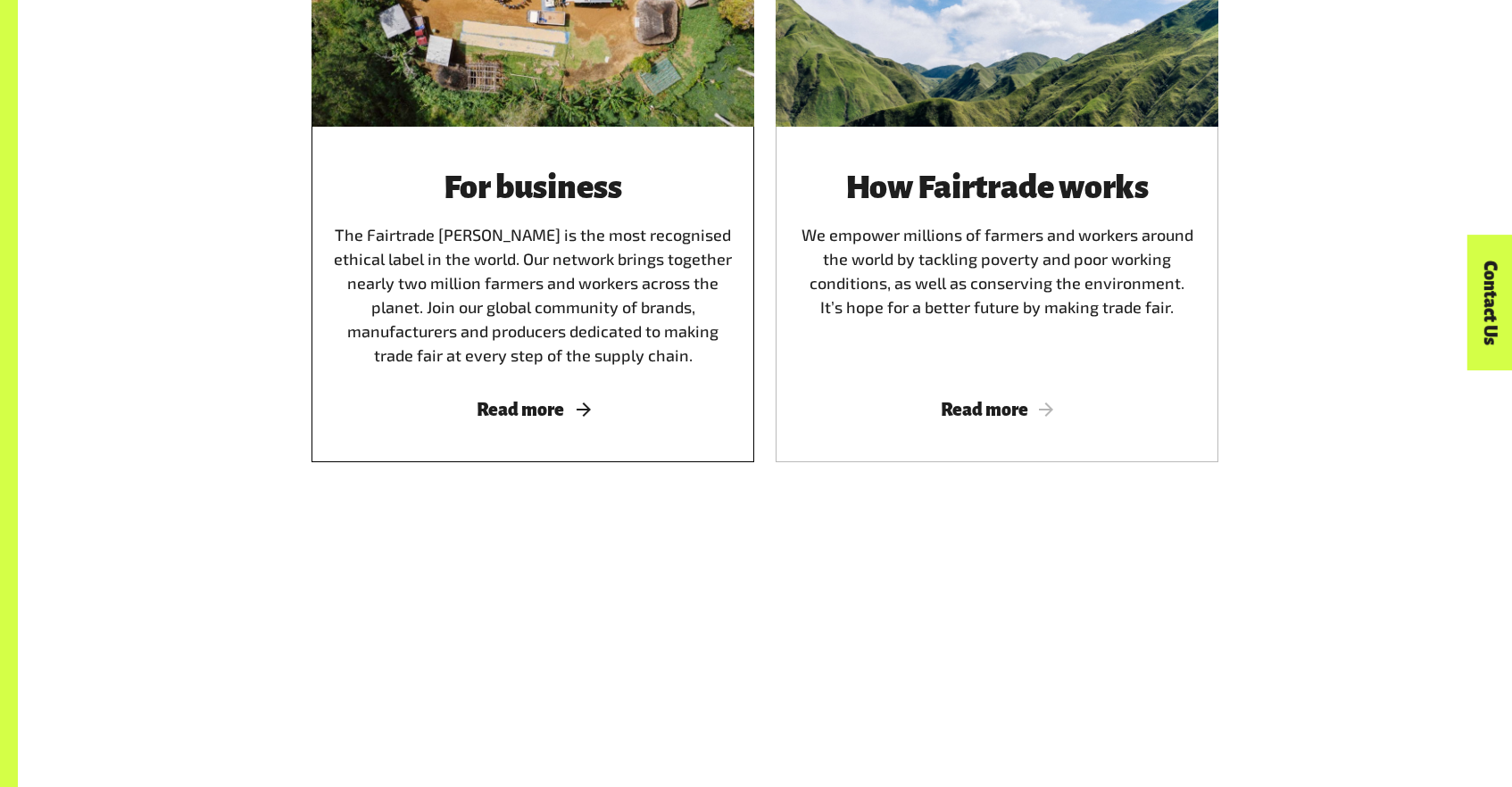
scroll to position [2360, 0]
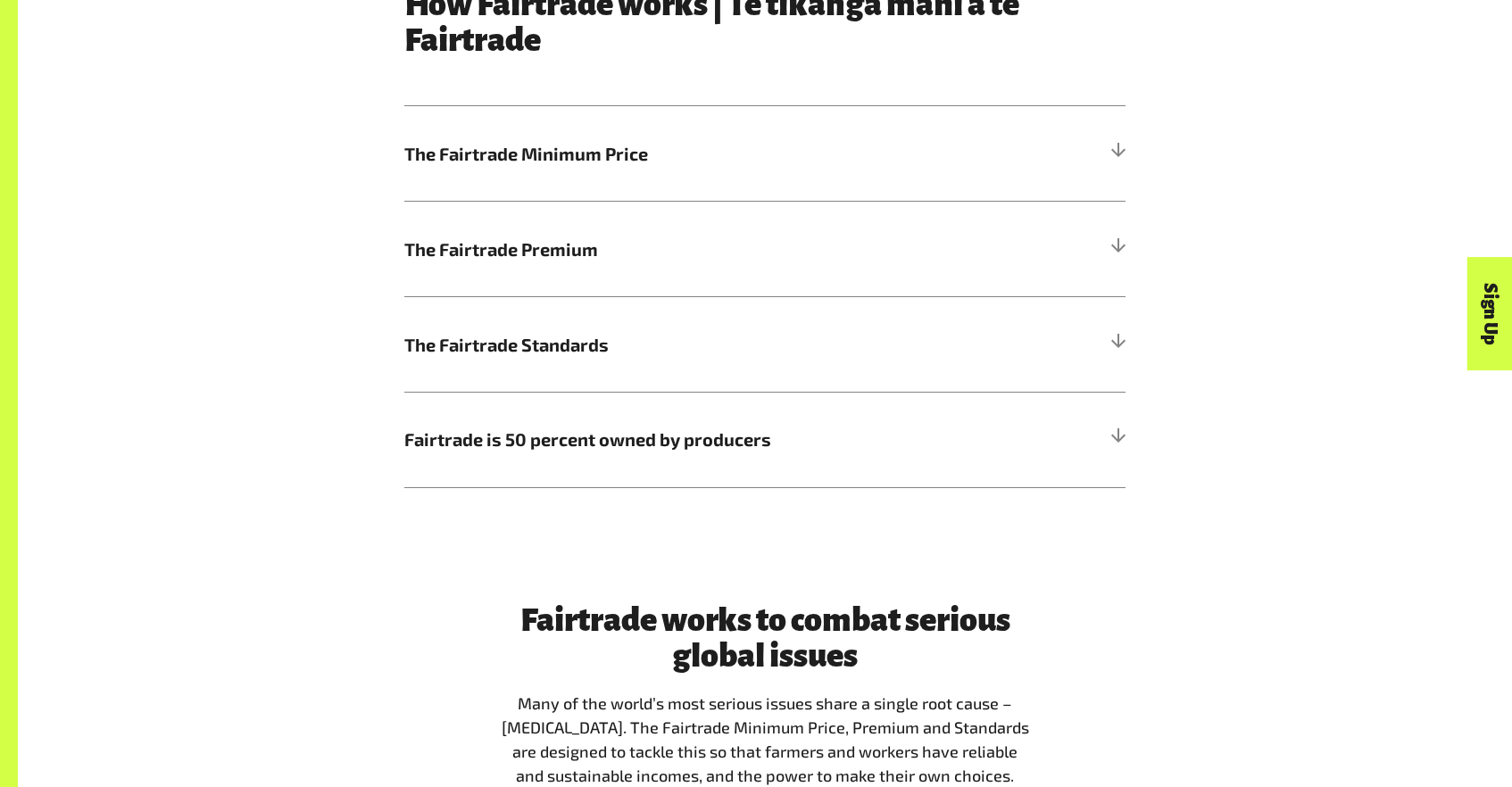
scroll to position [1099, 0]
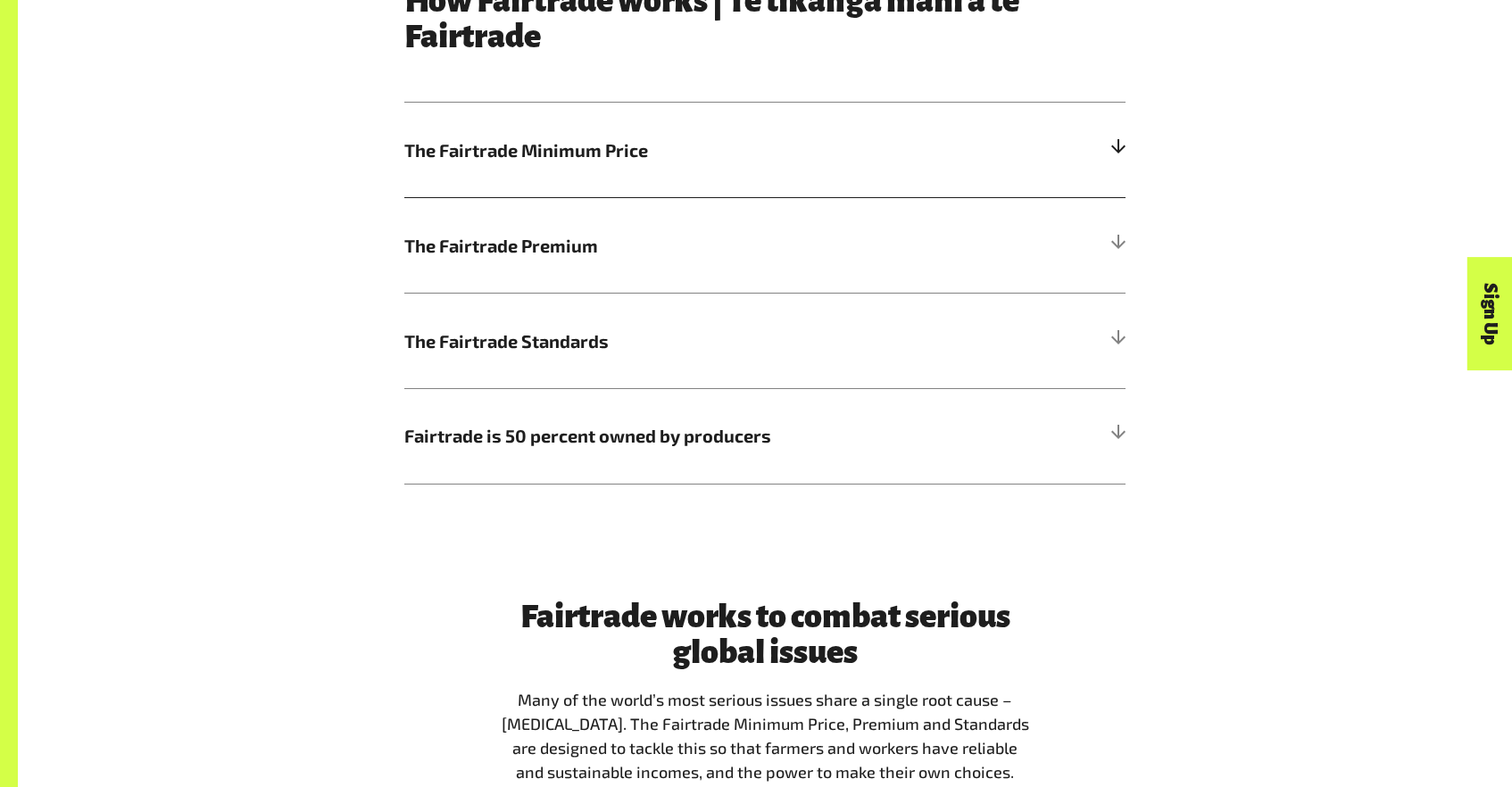
click at [1121, 149] on div at bounding box center [1117, 150] width 16 height 16
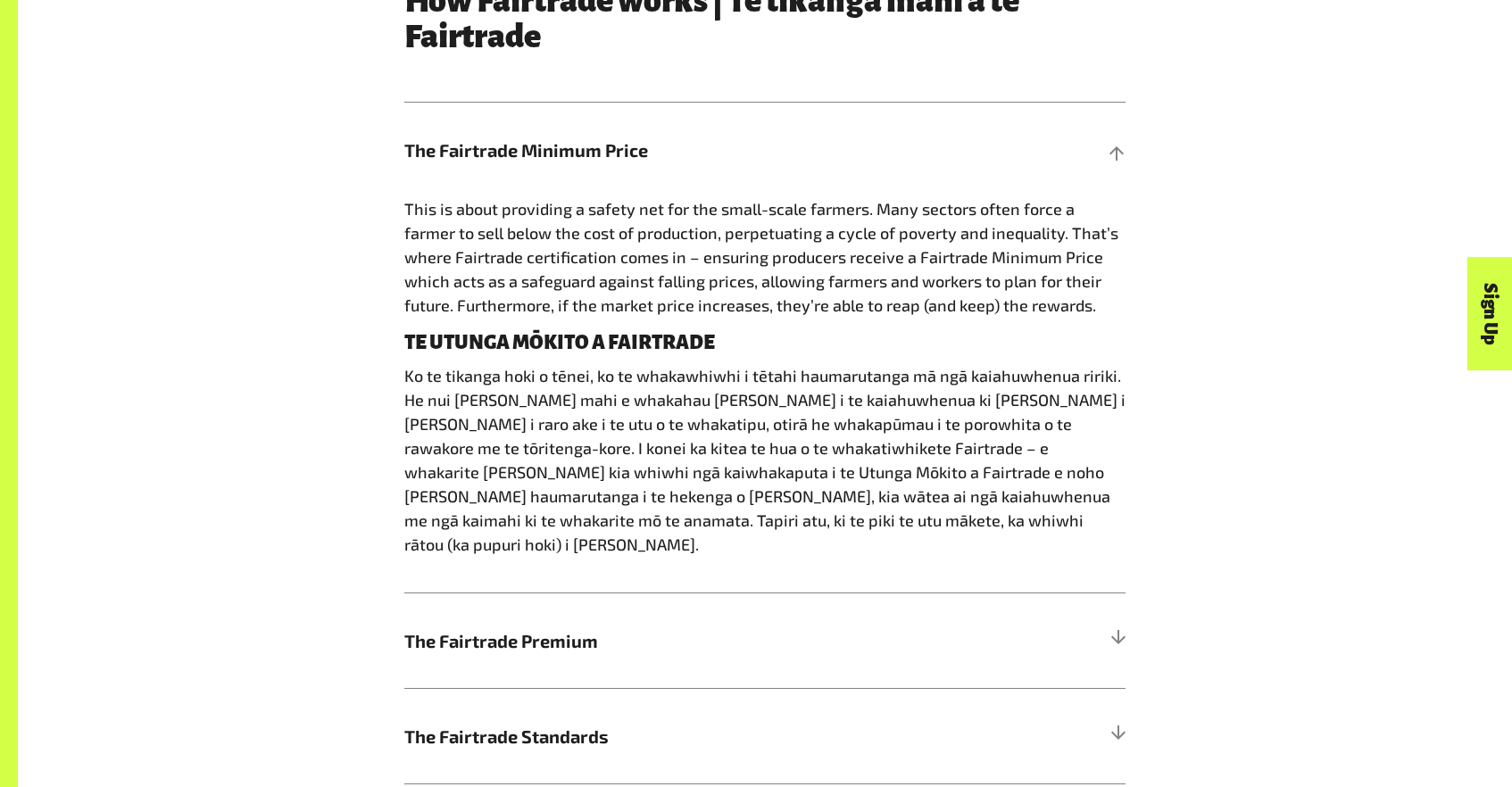
click at [297, 626] on div "How Fairtrade works | Te tikanga mahi a te Fairtrade The Fairtrade Minimum Pric…" at bounding box center [765, 431] width 1114 height 897
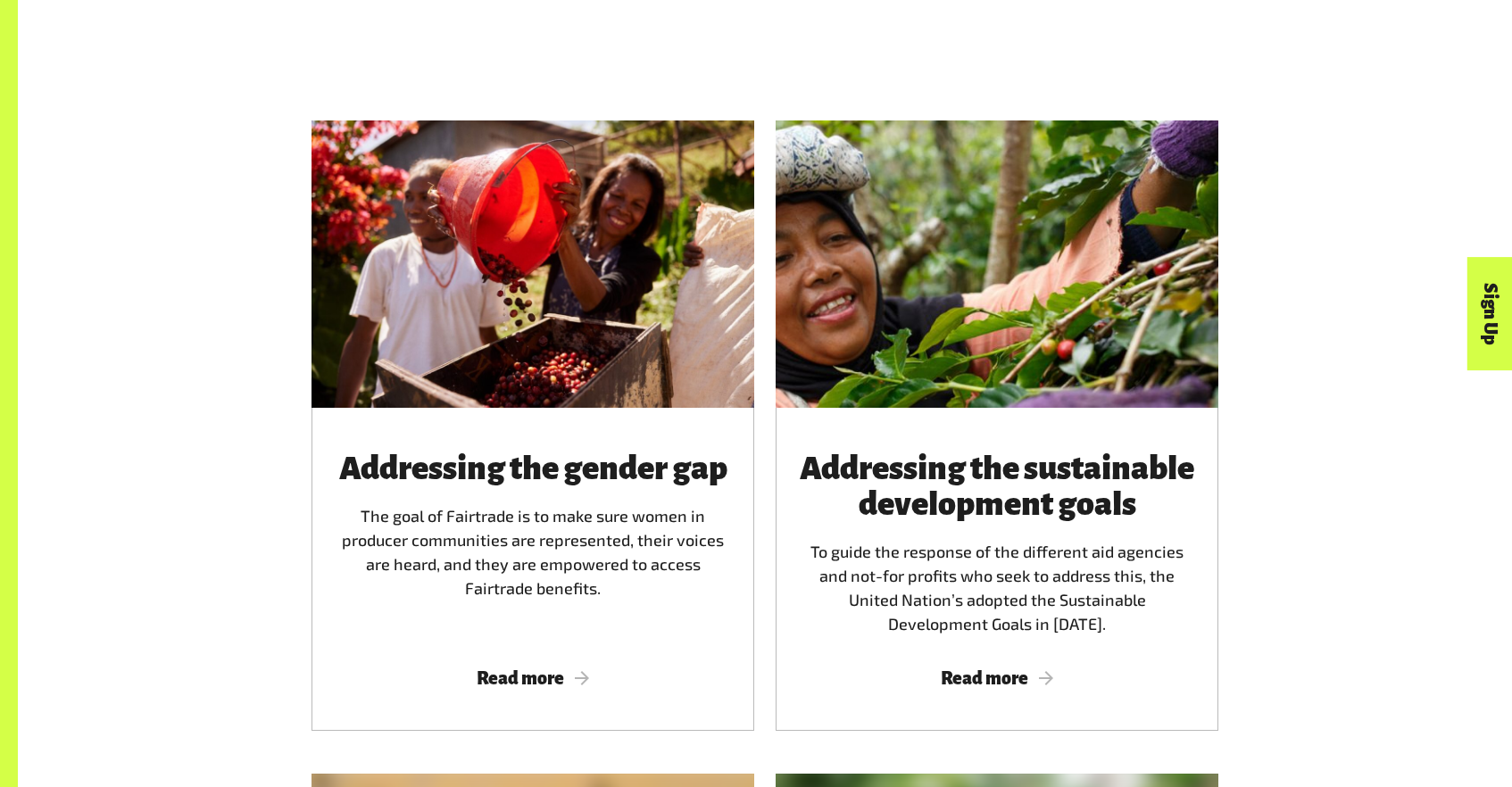
scroll to position [2305, 0]
